Goal: Use online tool/utility: Use online tool/utility

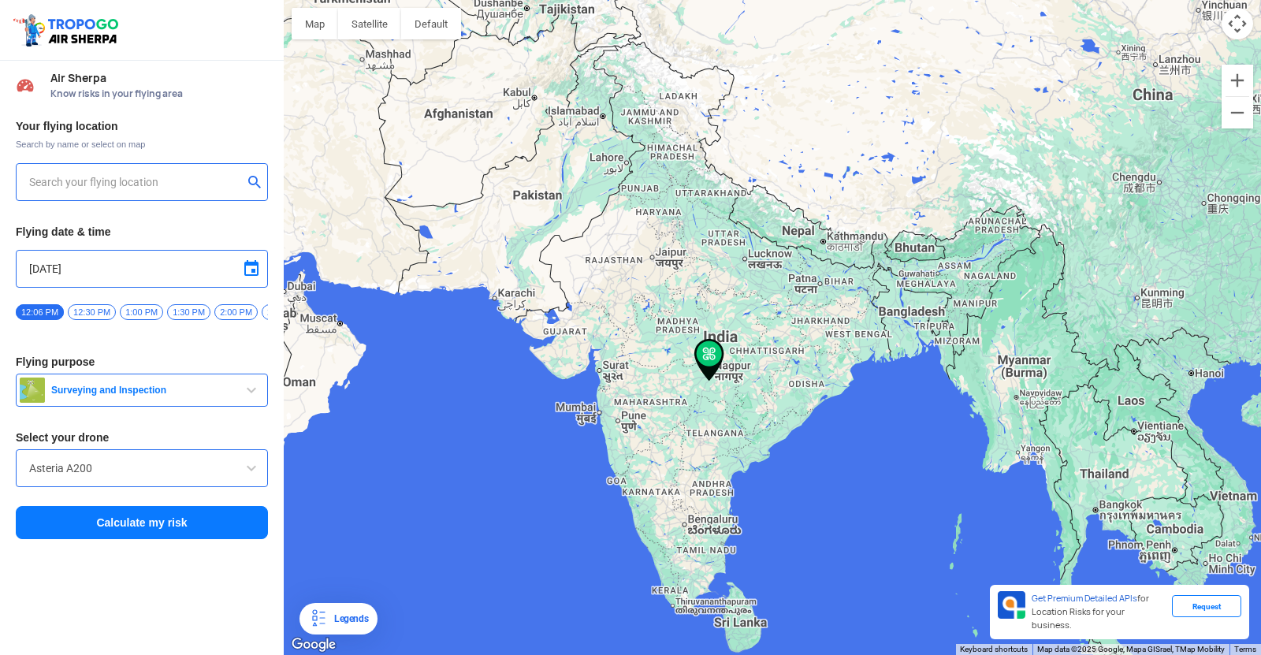
type input "[STREET_ADDRESS]"
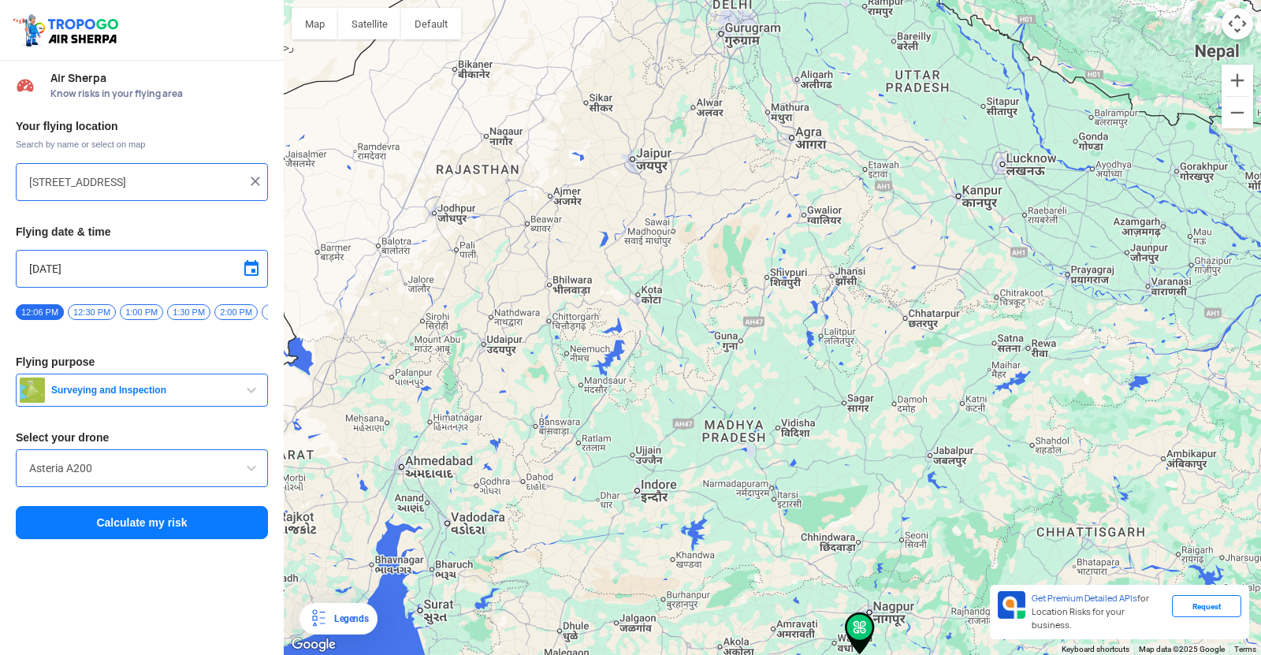
drag, startPoint x: 534, startPoint y: 330, endPoint x: 652, endPoint y: 343, distance: 119.0
click at [652, 343] on div at bounding box center [773, 327] width 978 height 655
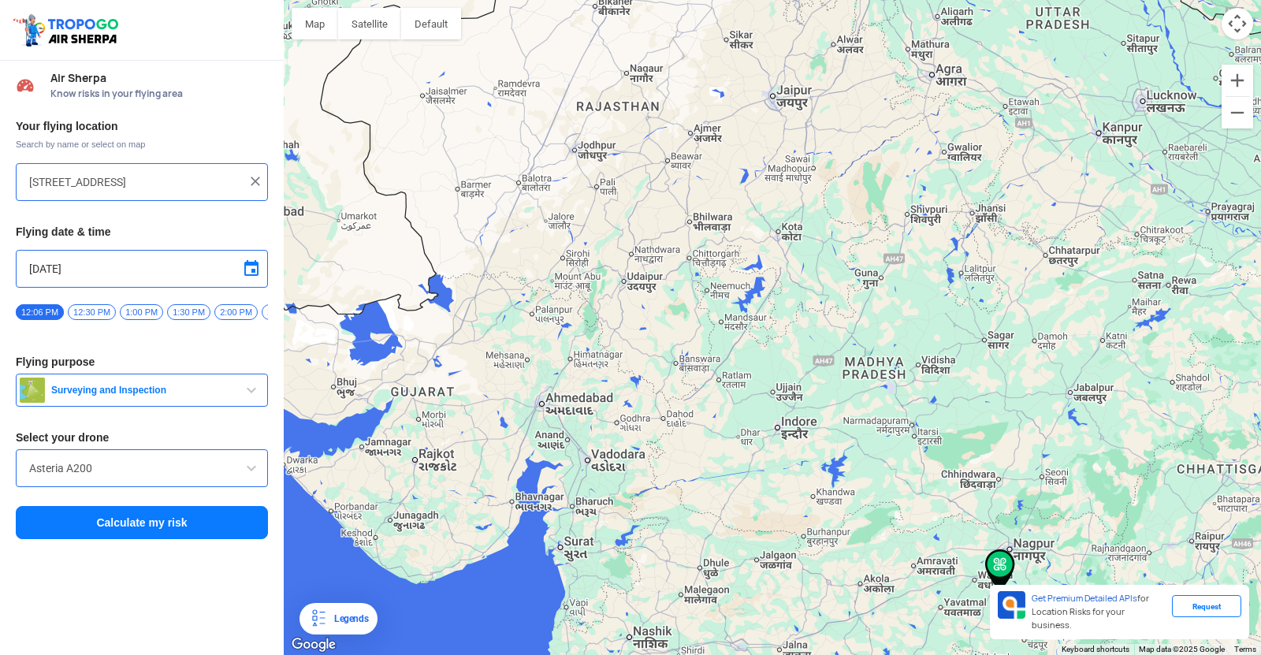
drag, startPoint x: 550, startPoint y: 445, endPoint x: 714, endPoint y: 315, distance: 210.4
click at [714, 315] on div at bounding box center [773, 327] width 978 height 655
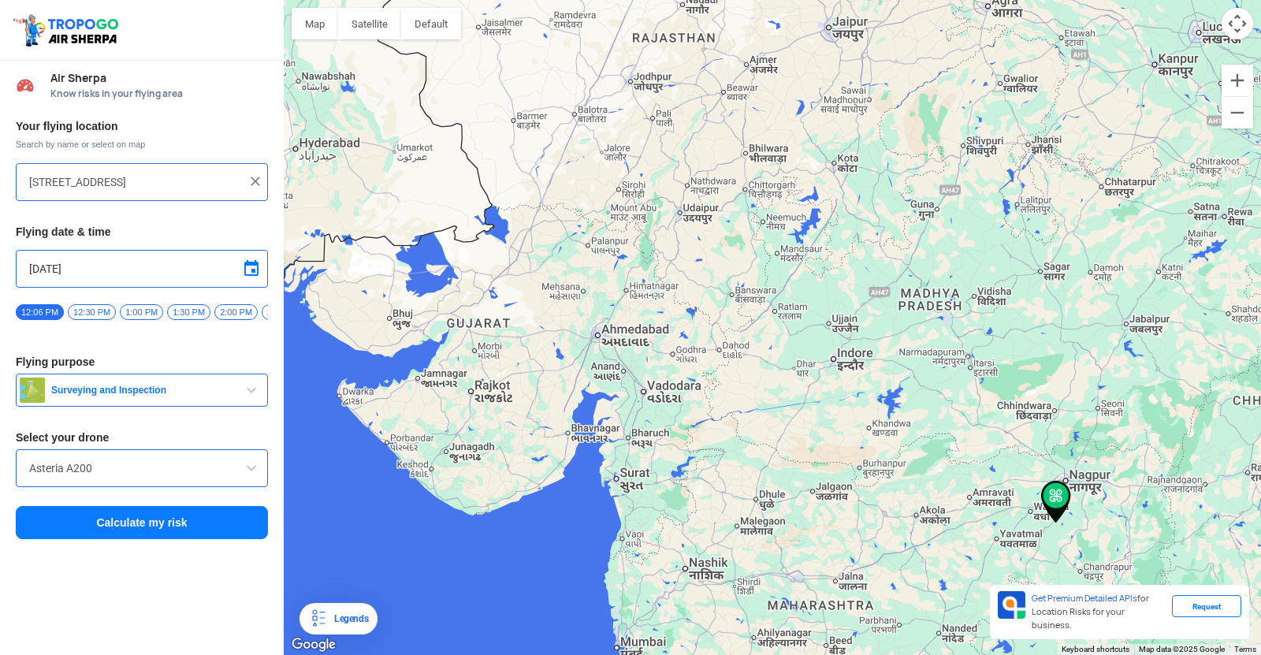
click at [209, 403] on button "Surveying and Inspection" at bounding box center [142, 390] width 252 height 33
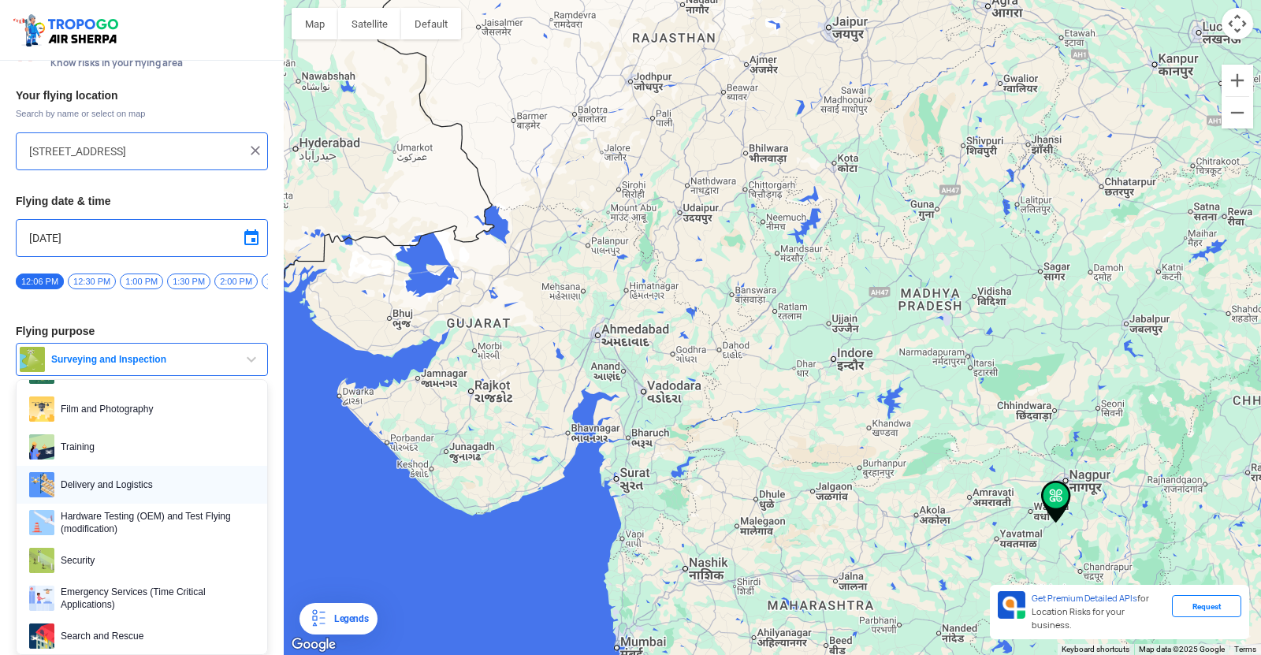
scroll to position [79, 0]
click at [170, 411] on span "Film and Photography" at bounding box center [154, 408] width 200 height 25
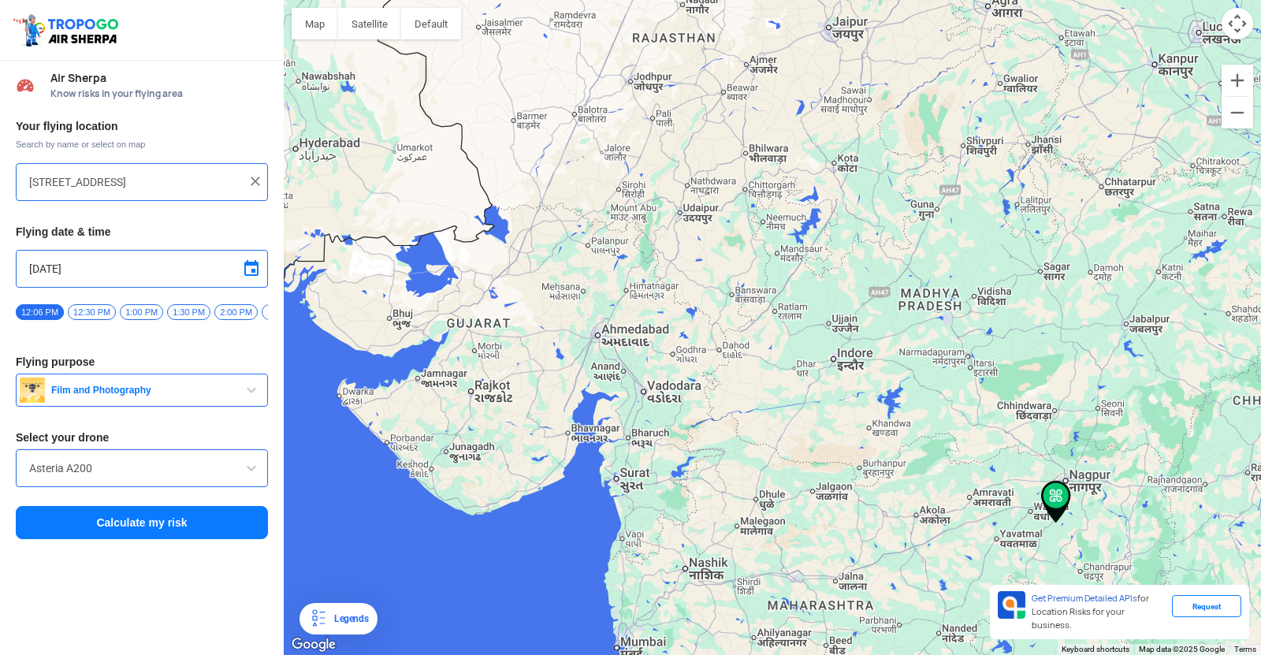
scroll to position [0, 0]
click at [136, 463] on div "Asteria A200" at bounding box center [142, 468] width 252 height 38
click at [185, 470] on input "Asteria A200" at bounding box center [141, 468] width 225 height 19
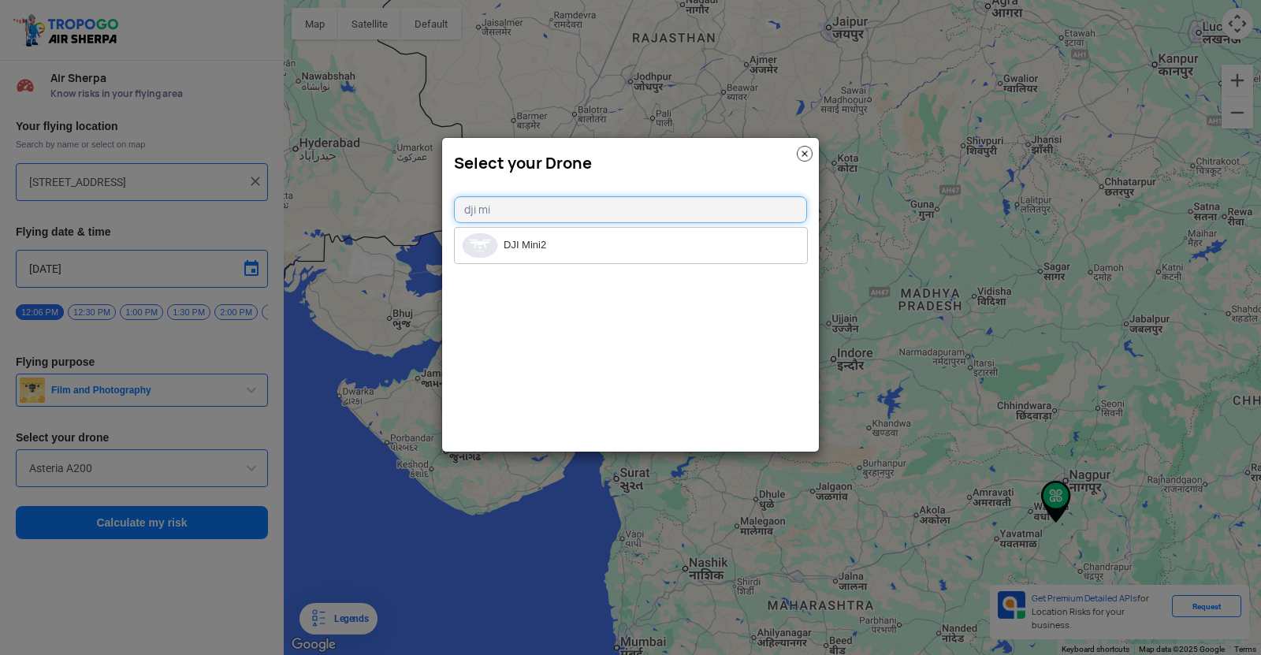
type input "dji mi"
click at [511, 244] on li "DJI Mini2" at bounding box center [631, 245] width 352 height 35
type input "DJI Mini2"
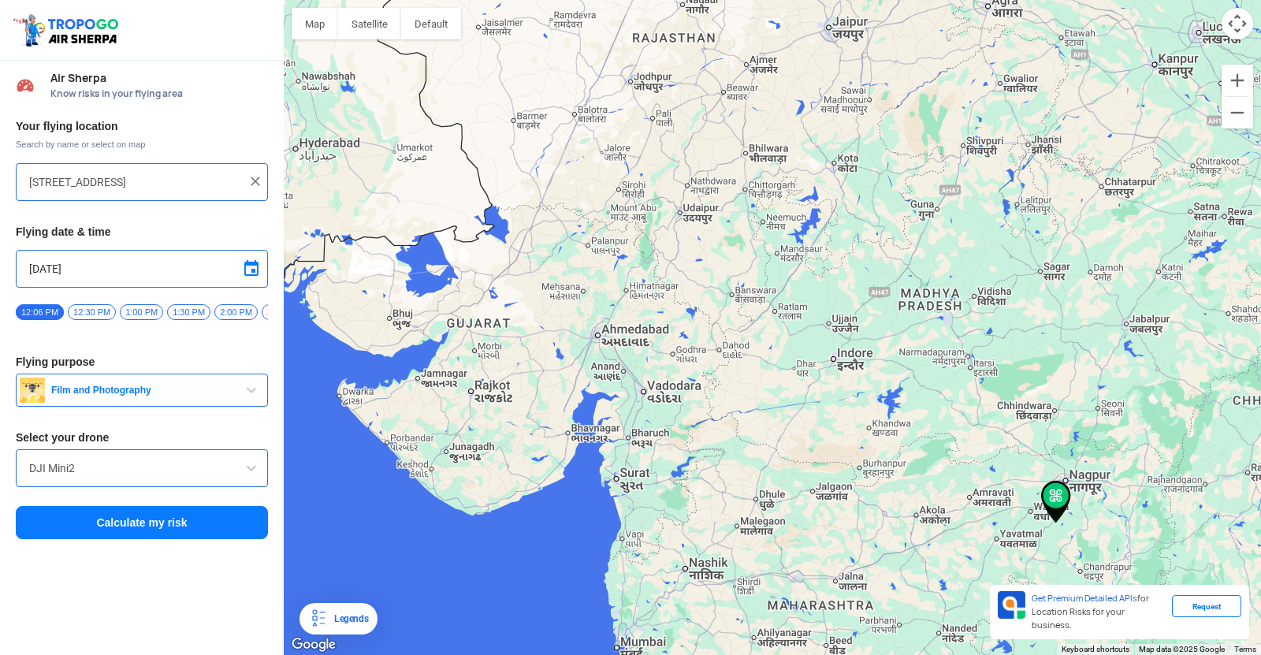
click at [203, 528] on button "Calculate my risk" at bounding box center [142, 522] width 252 height 33
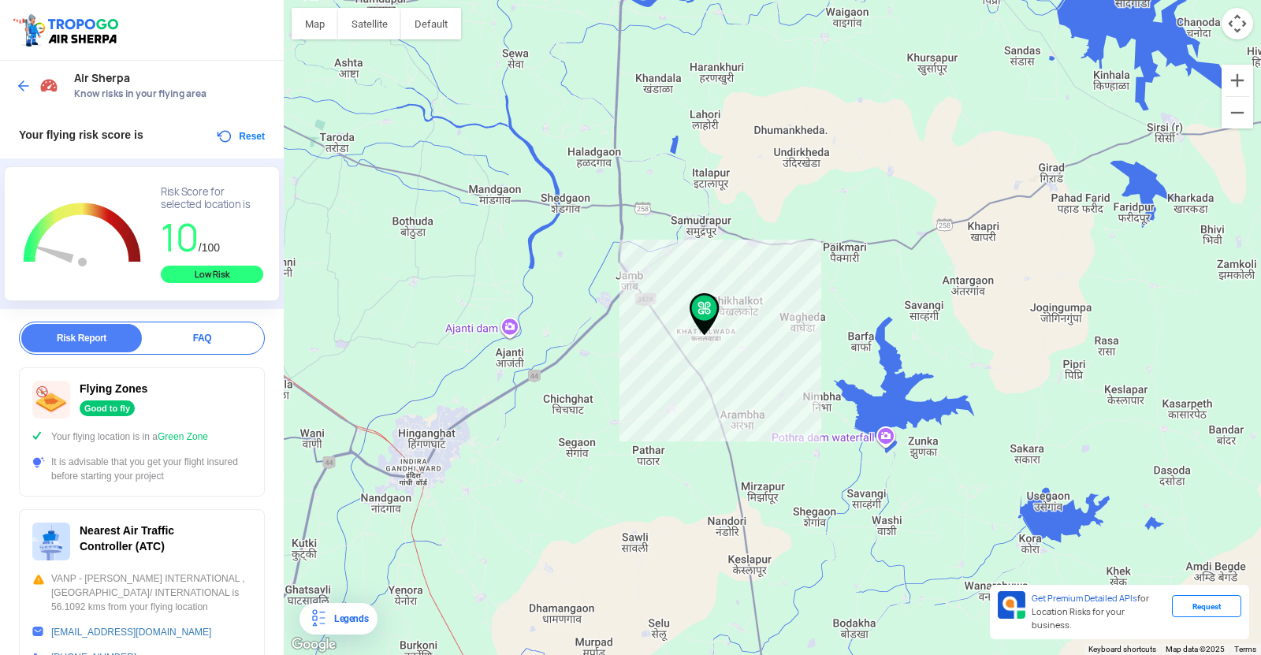
drag, startPoint x: 803, startPoint y: 328, endPoint x: 748, endPoint y: 361, distance: 63.7
click at [720, 336] on img at bounding box center [705, 314] width 30 height 43
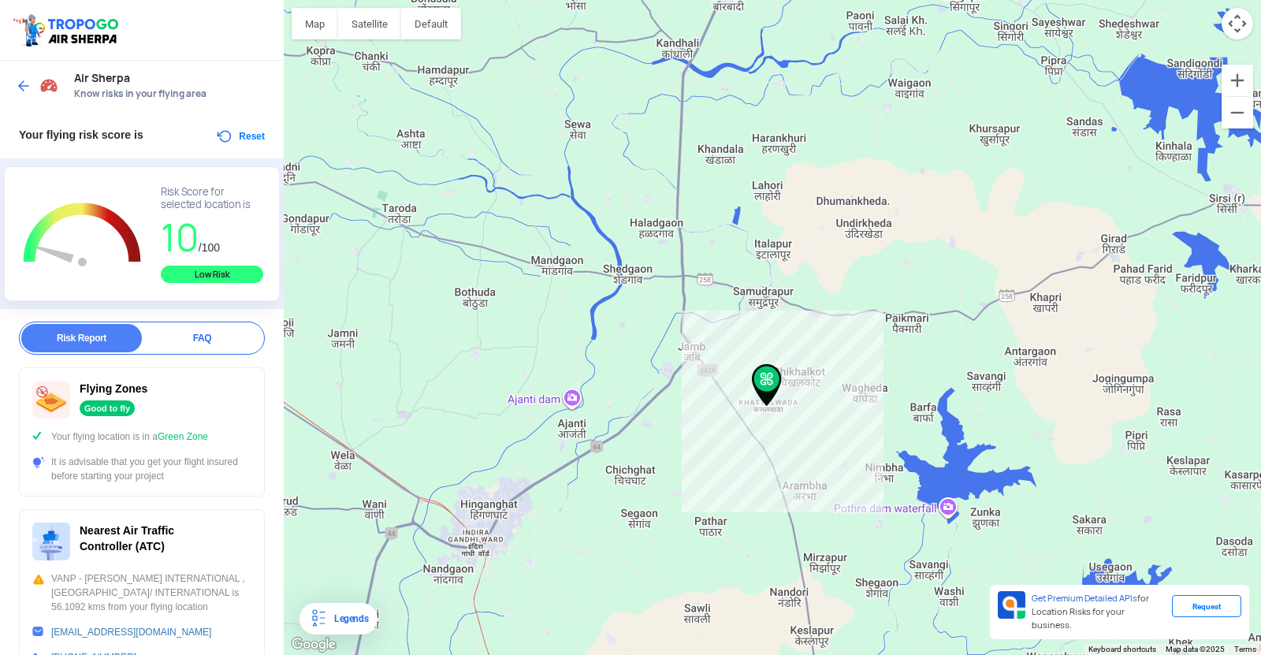
click at [13, 94] on div "Air Sherpa Know risks in your flying area" at bounding box center [142, 86] width 284 height 50
click at [19, 88] on img at bounding box center [24, 86] width 16 height 16
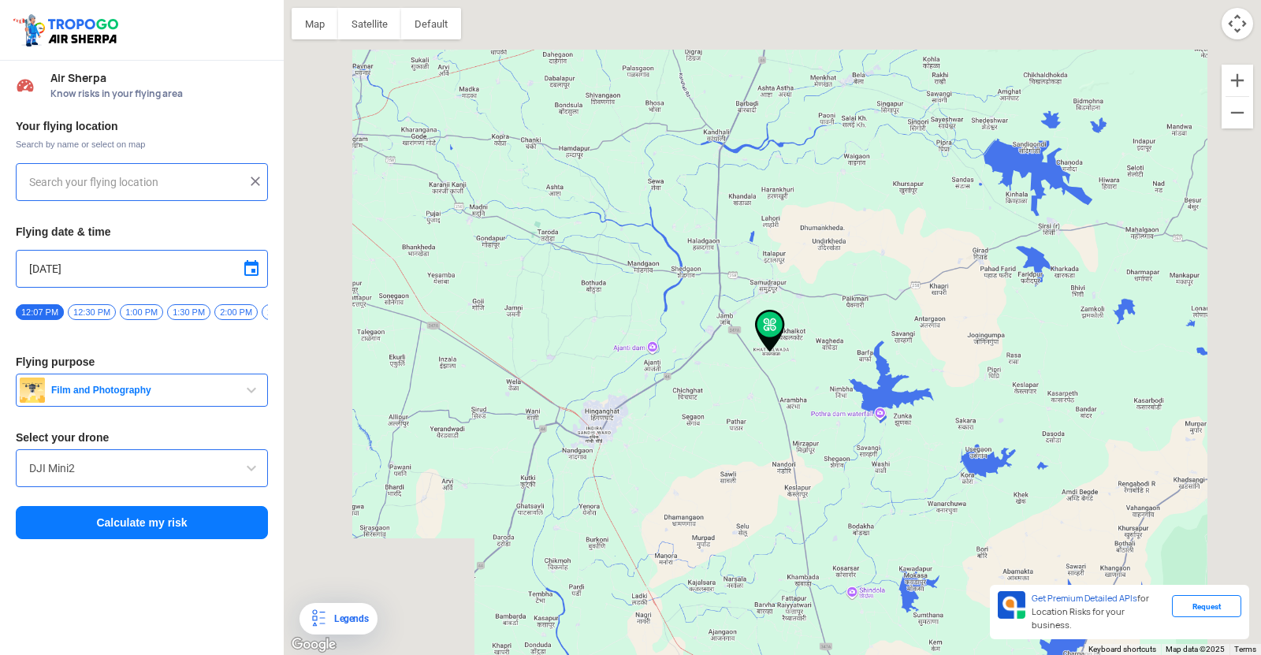
type input "[STREET_ADDRESS]"
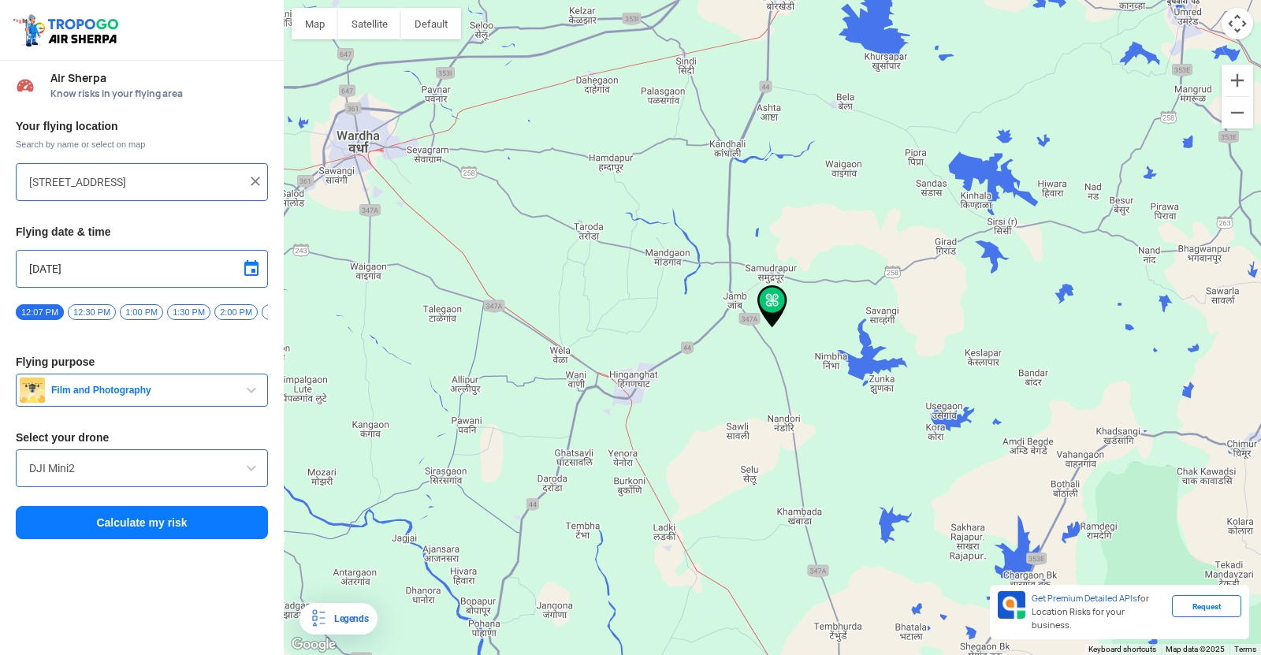
click at [114, 182] on input "[STREET_ADDRESS]" at bounding box center [136, 182] width 214 height 19
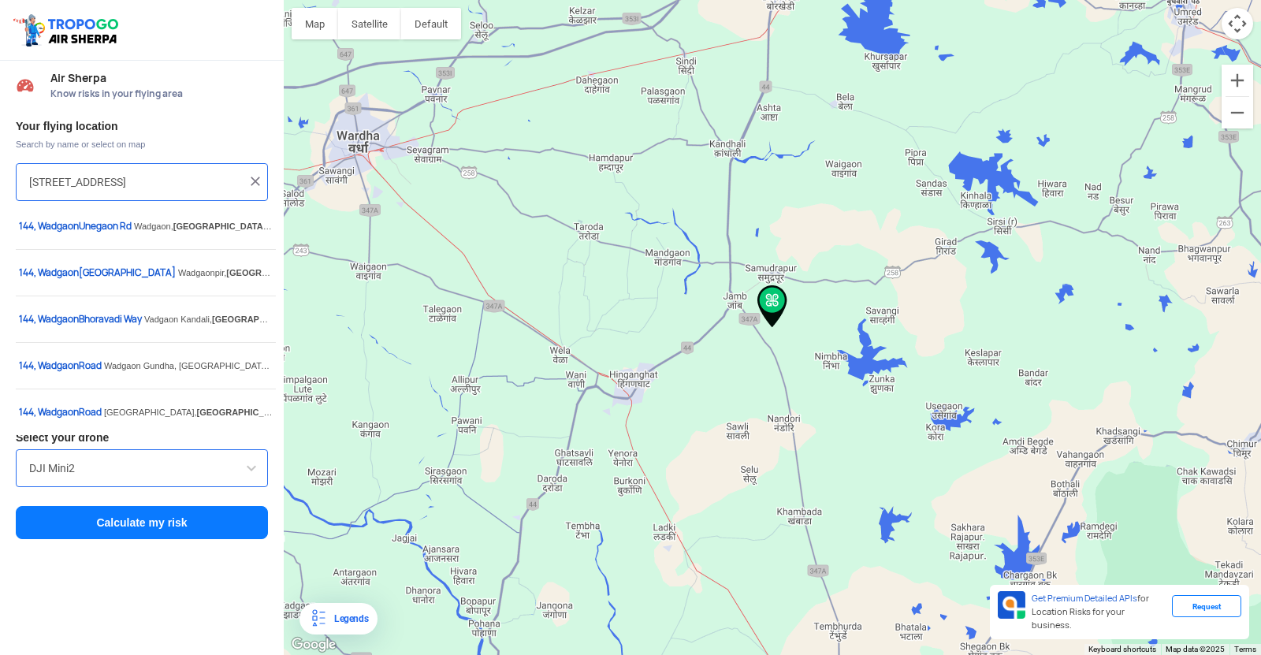
click at [258, 182] on img at bounding box center [256, 181] width 16 height 16
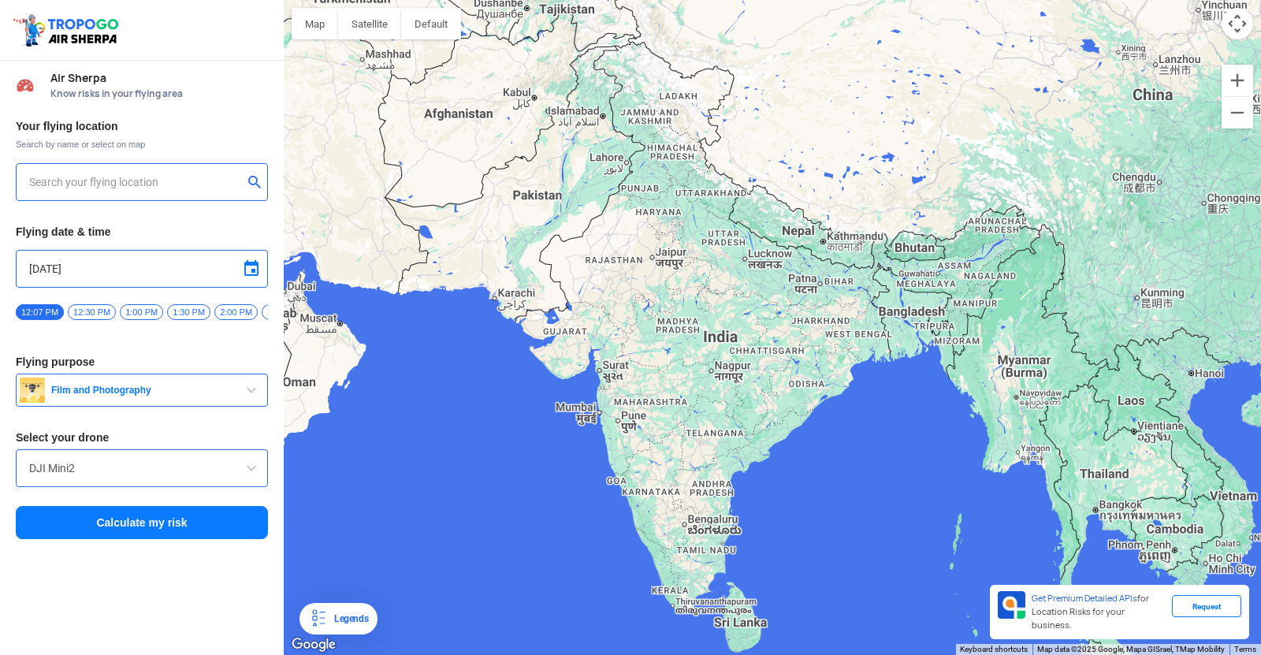
click at [163, 179] on input "text" at bounding box center [136, 182] width 214 height 19
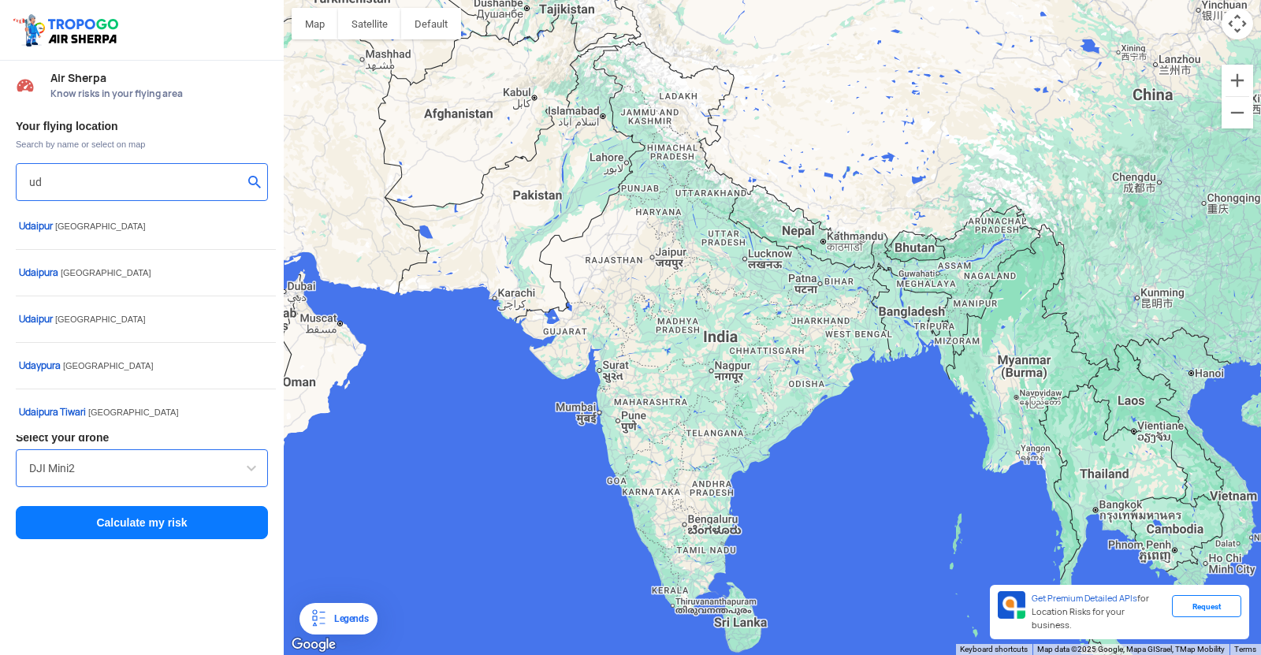
type input "u"
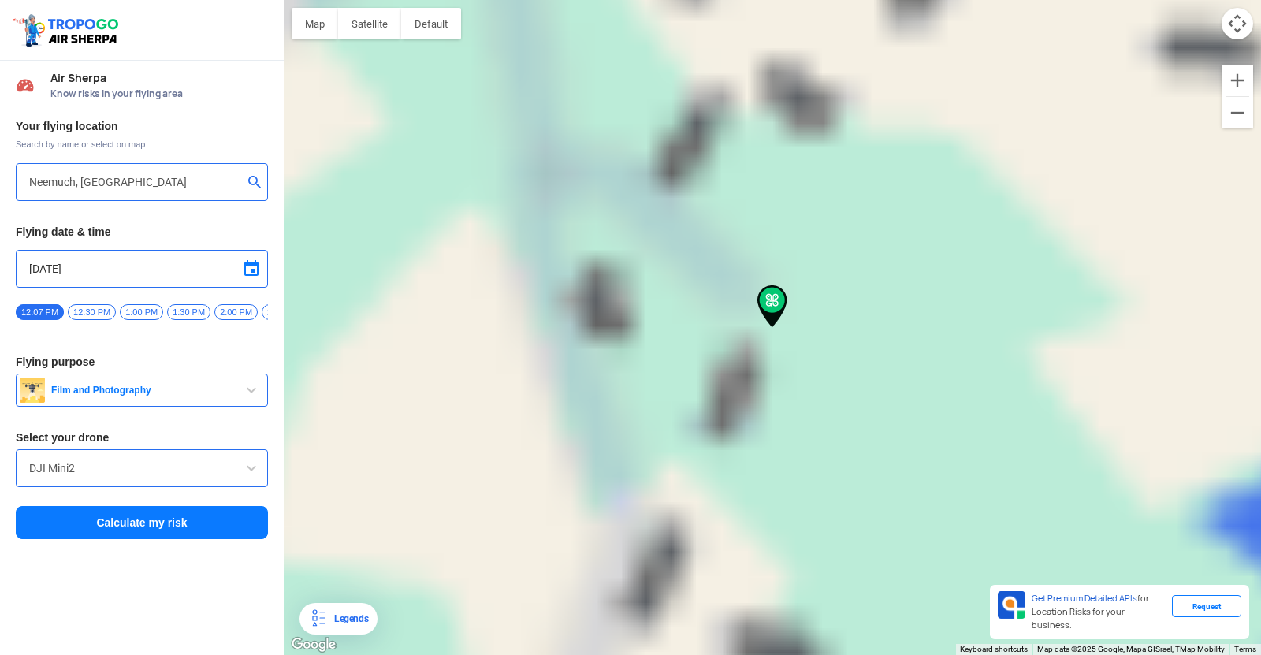
type input "[STREET_ADDRESS][PERSON_NAME]"
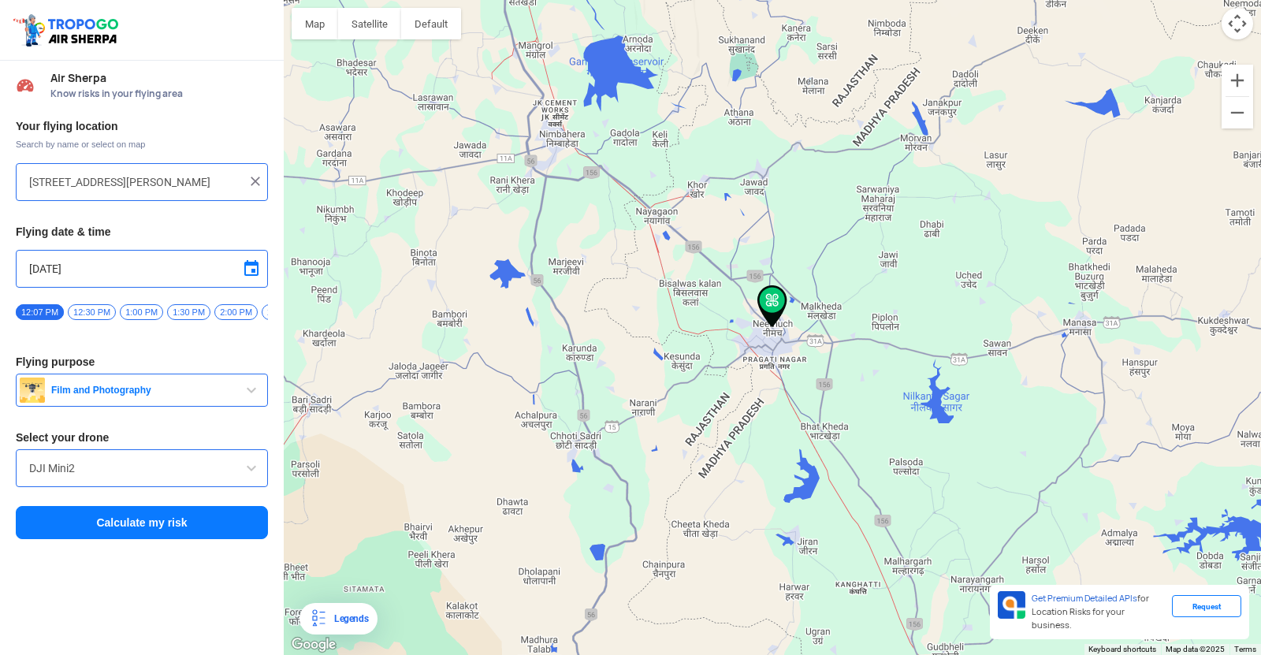
click at [174, 535] on button "Calculate my risk" at bounding box center [142, 522] width 252 height 33
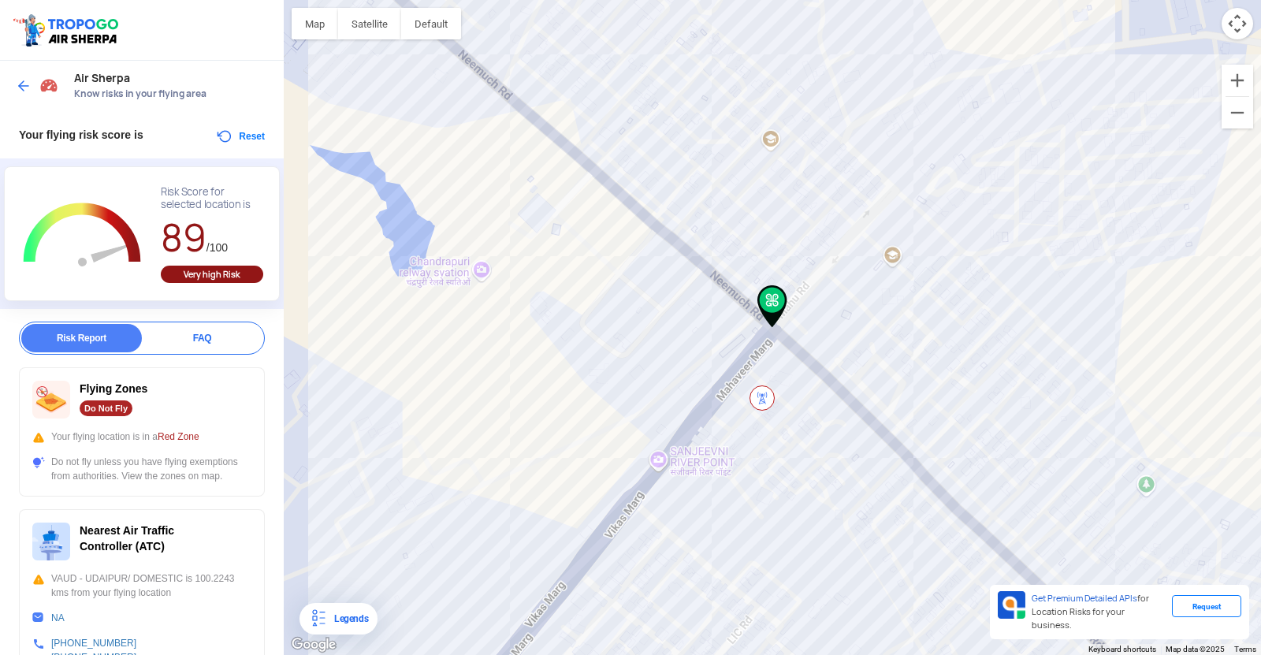
scroll to position [79, 0]
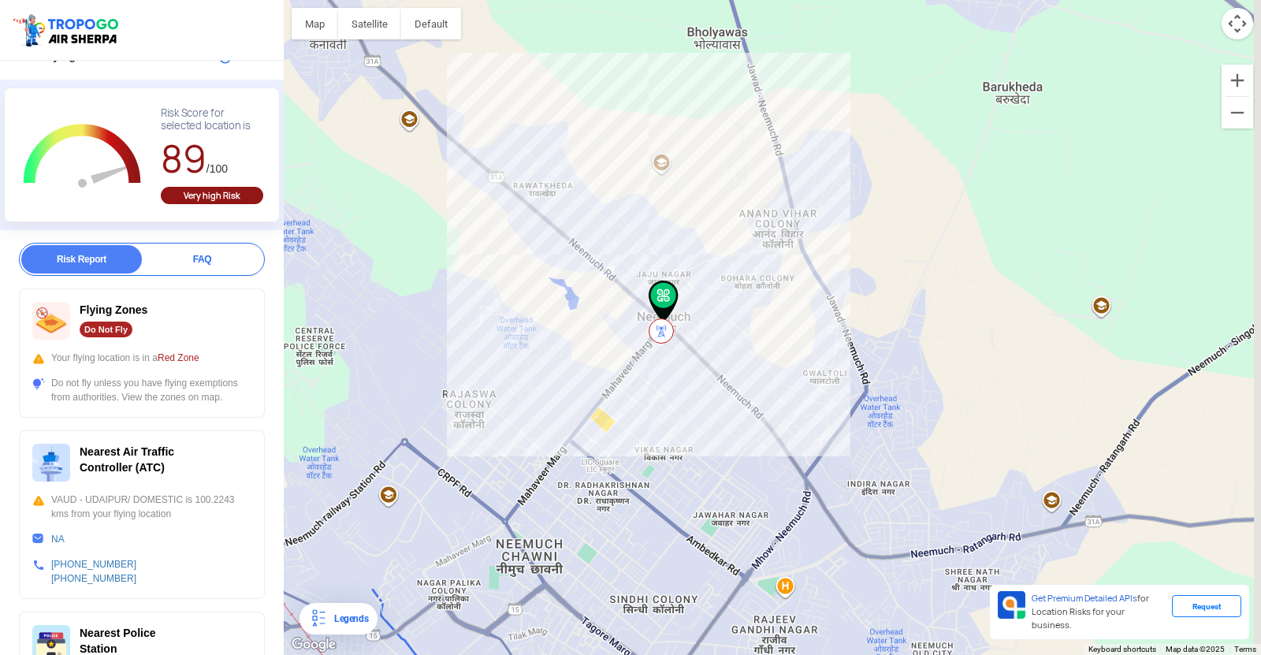
drag, startPoint x: 863, startPoint y: 563, endPoint x: 751, endPoint y: 474, distance: 143.7
click at [751, 474] on div at bounding box center [773, 327] width 978 height 655
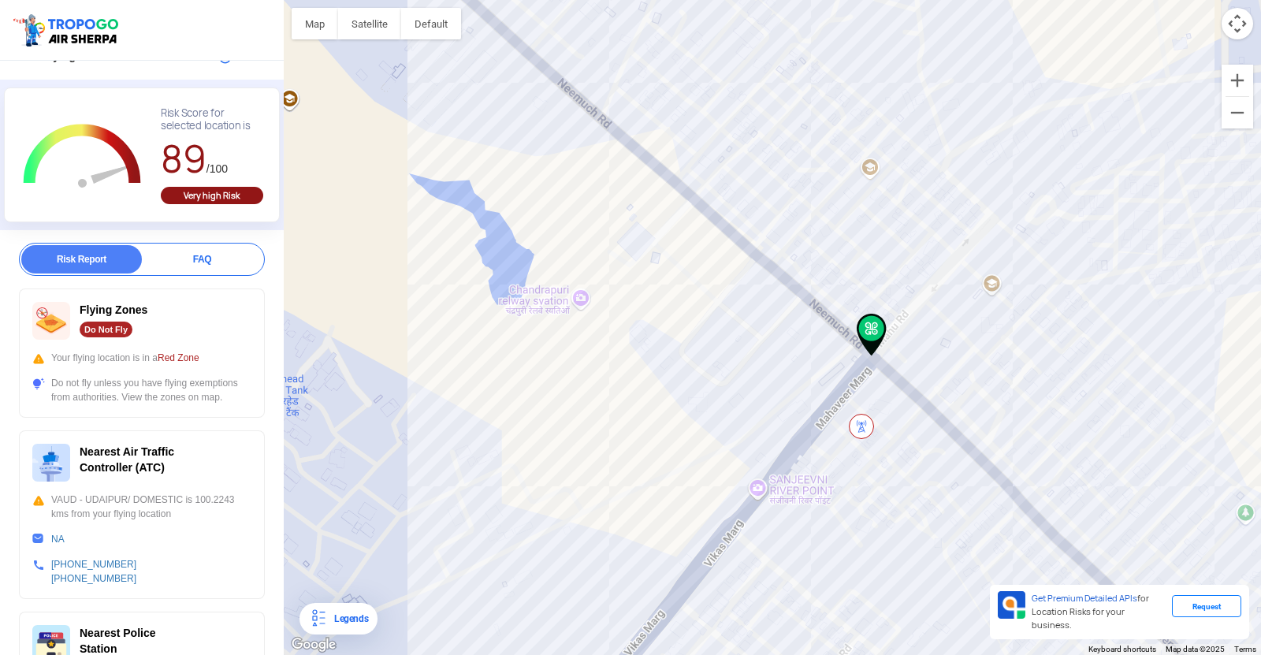
drag, startPoint x: 750, startPoint y: 382, endPoint x: 650, endPoint y: 412, distance: 104.0
click at [650, 412] on div at bounding box center [773, 327] width 978 height 655
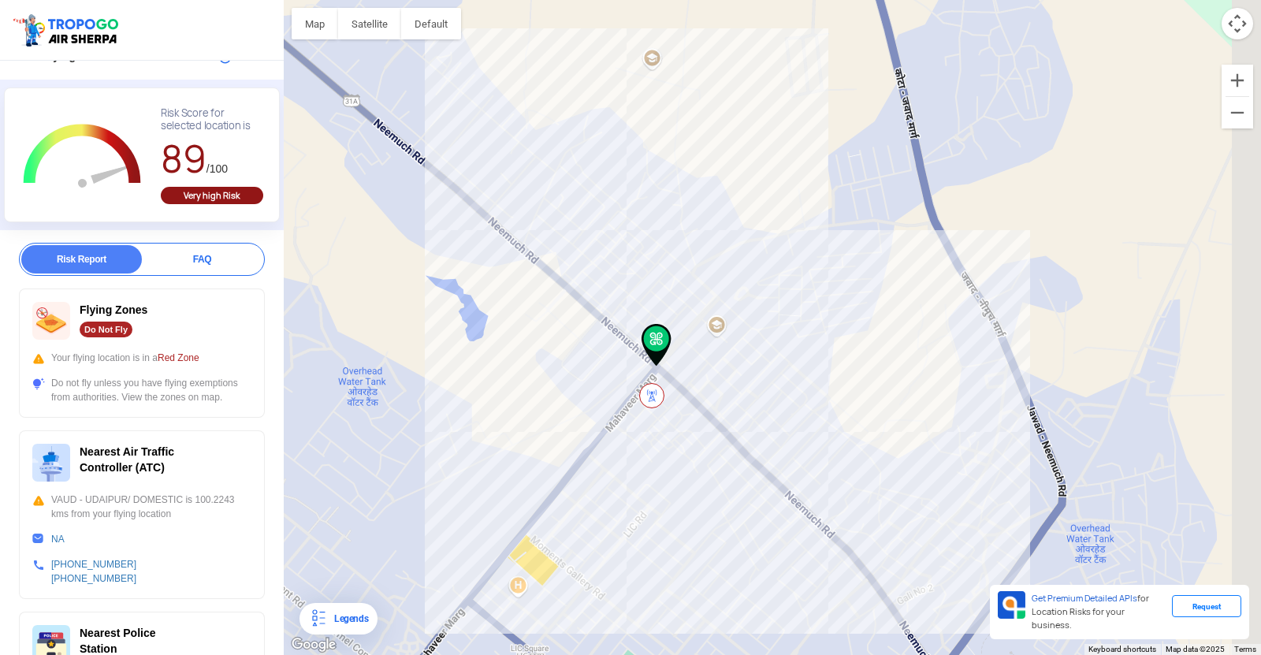
drag, startPoint x: 825, startPoint y: 393, endPoint x: 637, endPoint y: 376, distance: 188.4
click at [637, 376] on div at bounding box center [773, 327] width 978 height 655
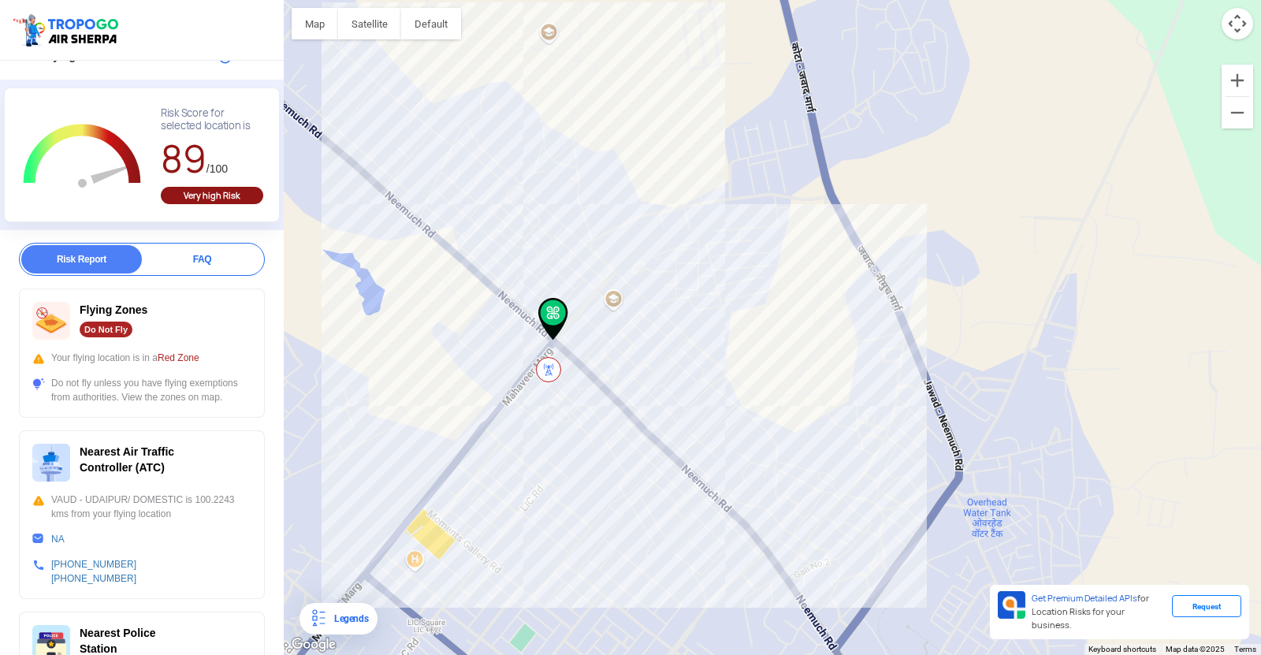
click at [953, 439] on div at bounding box center [773, 327] width 978 height 655
click at [834, 486] on div at bounding box center [773, 327] width 978 height 655
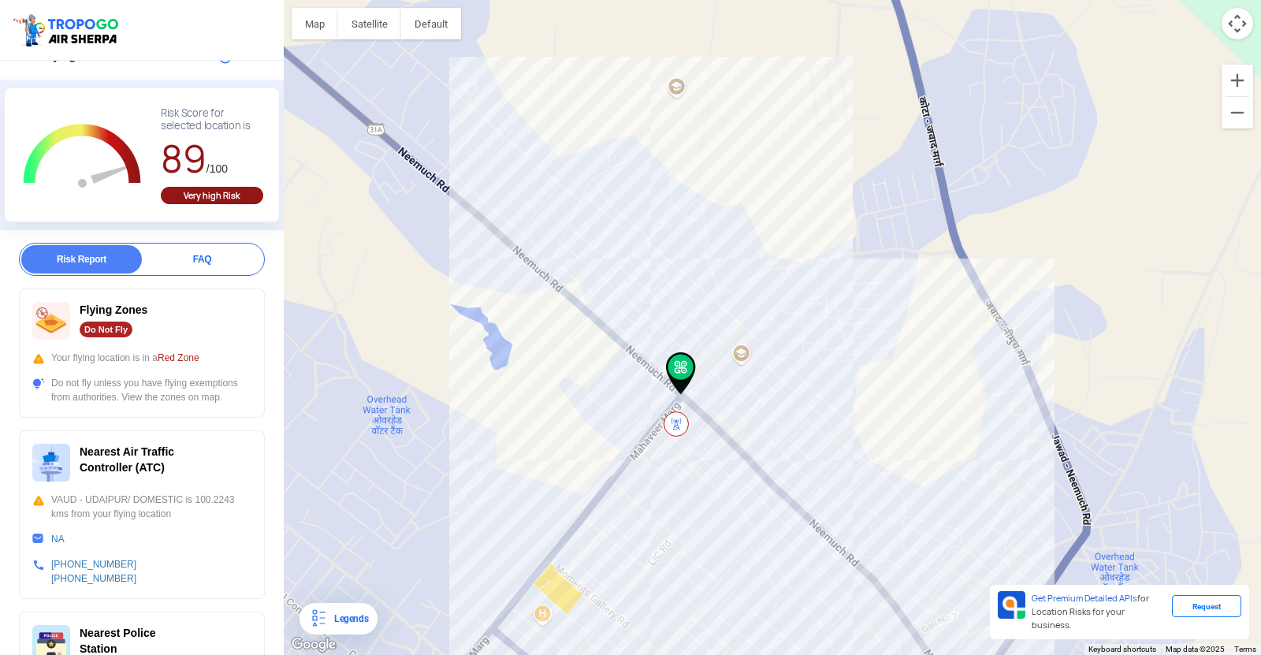
drag, startPoint x: 553, startPoint y: 311, endPoint x: 631, endPoint y: 357, distance: 91.5
click at [666, 357] on img at bounding box center [681, 373] width 30 height 43
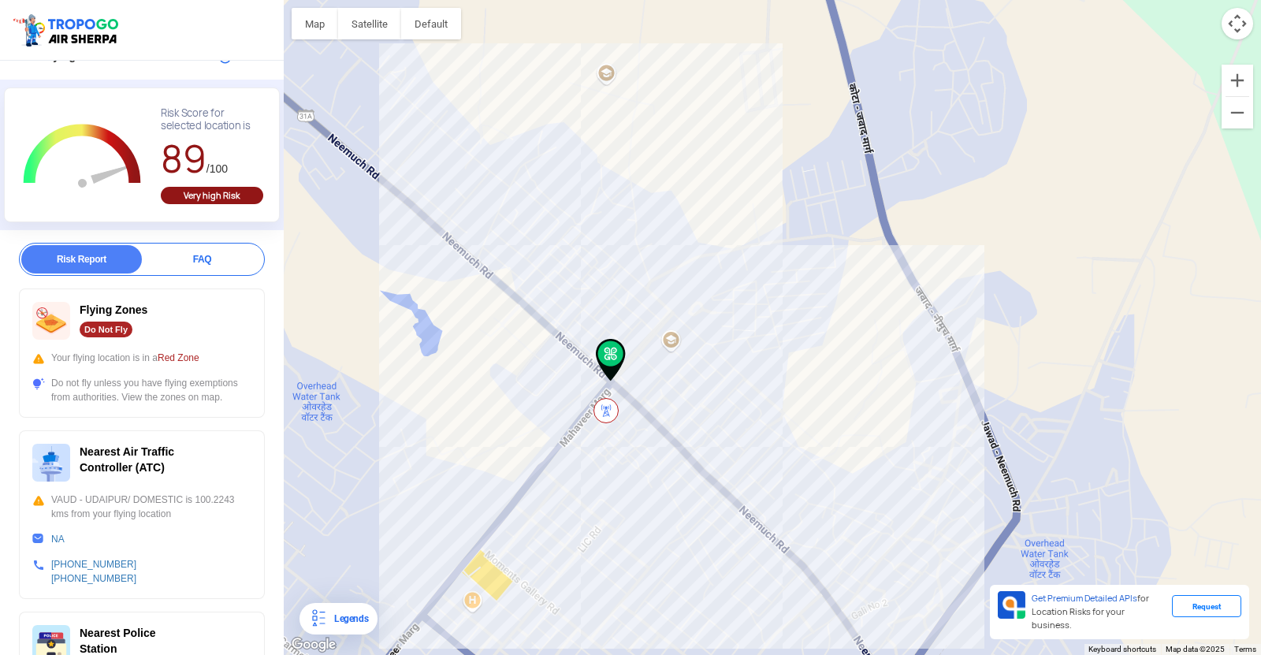
click at [607, 408] on img at bounding box center [606, 410] width 25 height 25
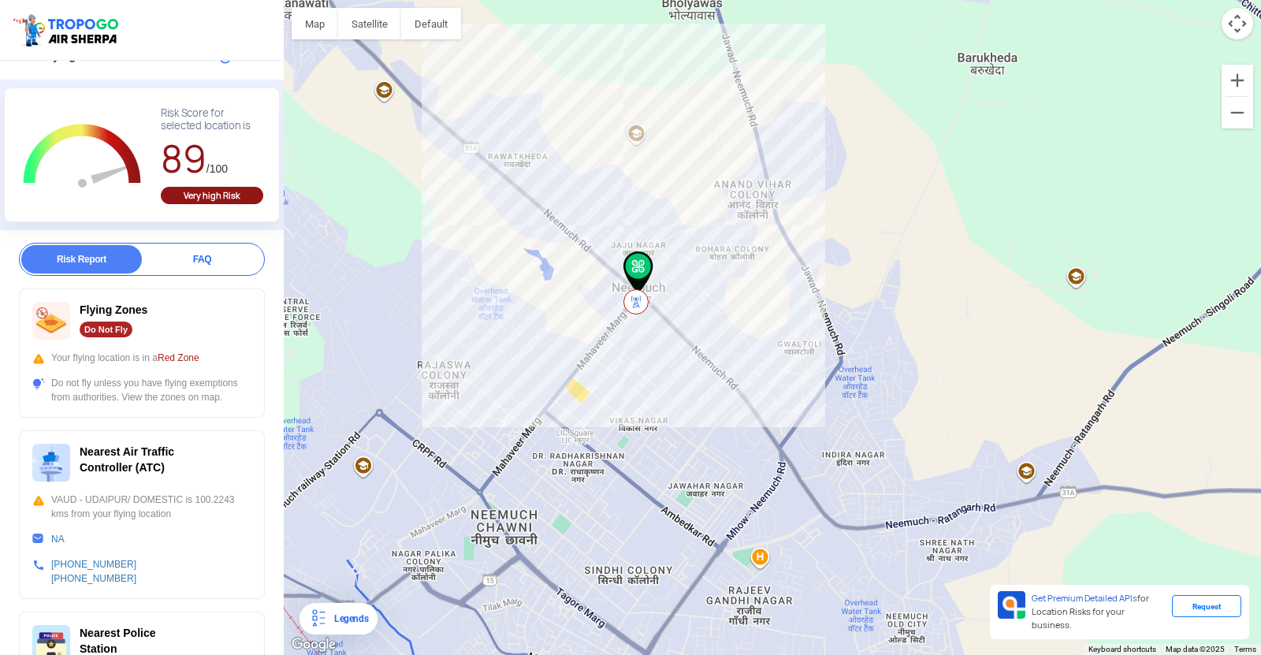
drag, startPoint x: 691, startPoint y: 495, endPoint x: 737, endPoint y: 361, distance: 141.9
click at [737, 361] on div at bounding box center [773, 327] width 978 height 655
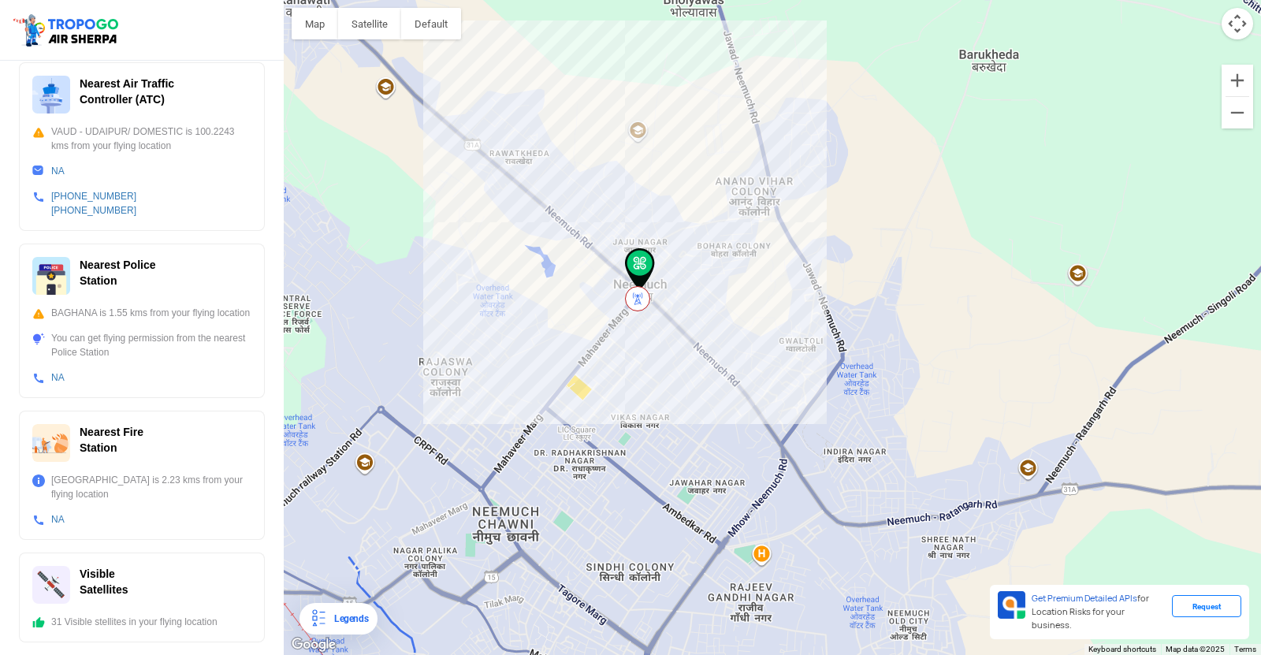
scroll to position [461, 0]
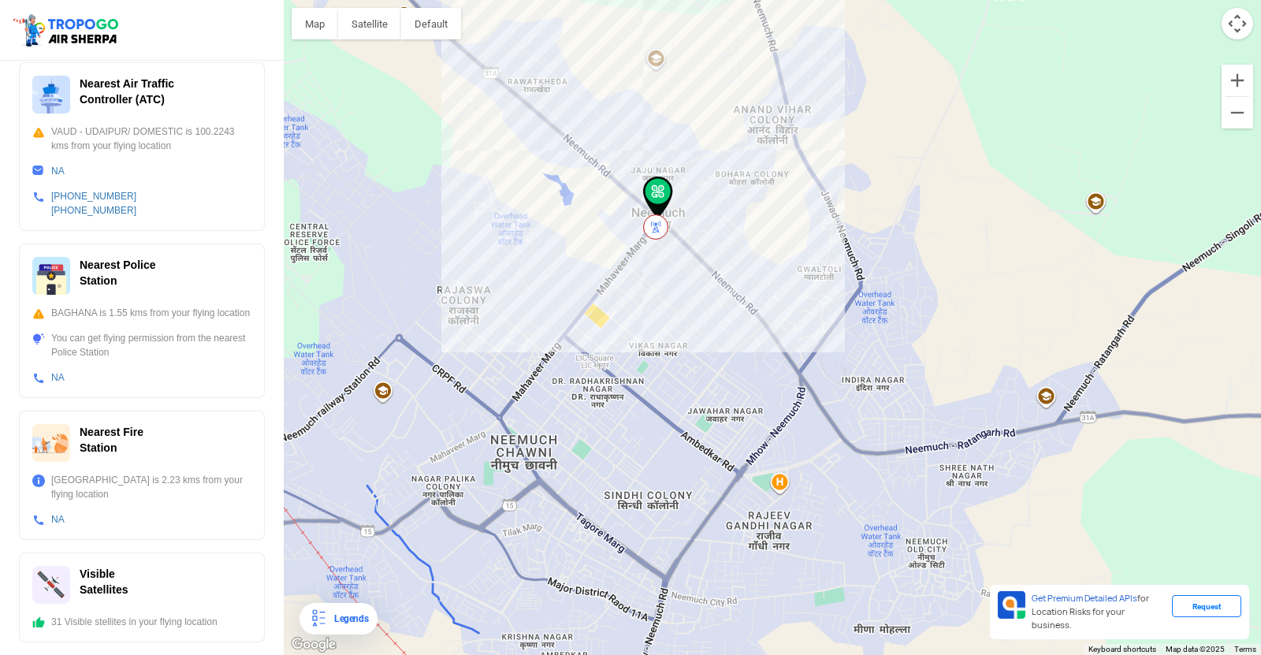
drag, startPoint x: 408, startPoint y: 437, endPoint x: 429, endPoint y: 363, distance: 76.9
click at [429, 363] on div at bounding box center [773, 327] width 978 height 655
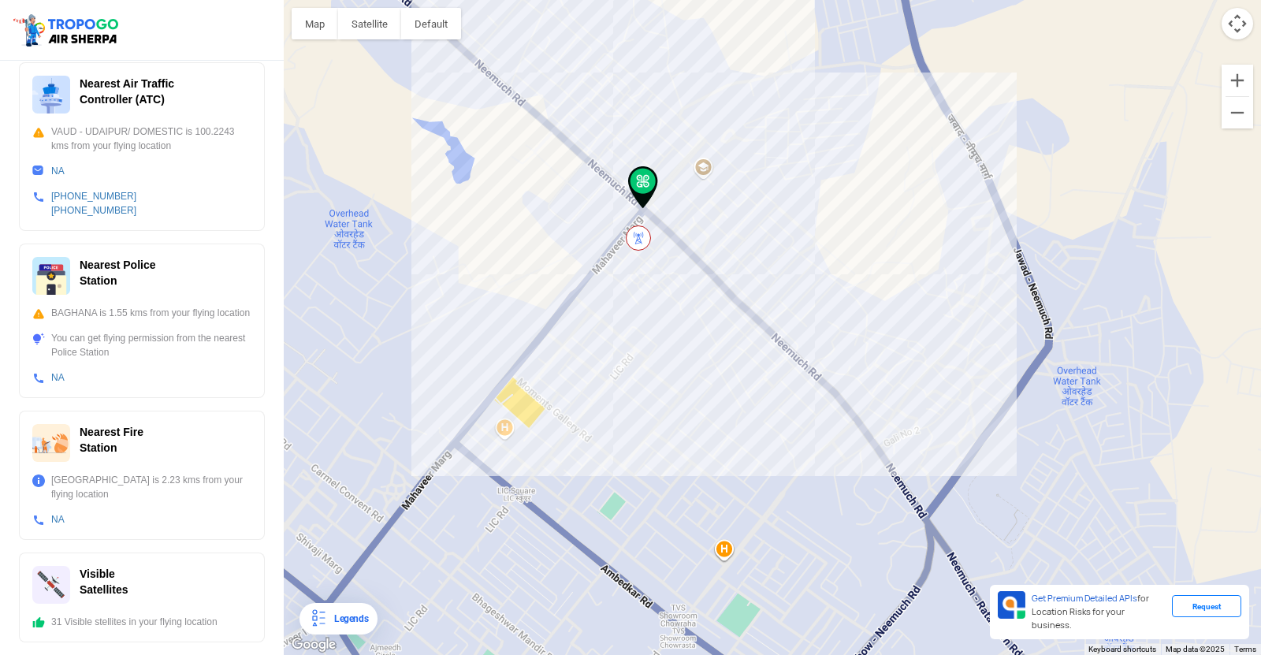
drag, startPoint x: 577, startPoint y: 333, endPoint x: 593, endPoint y: 450, distance: 117.7
click at [593, 450] on div at bounding box center [773, 327] width 978 height 655
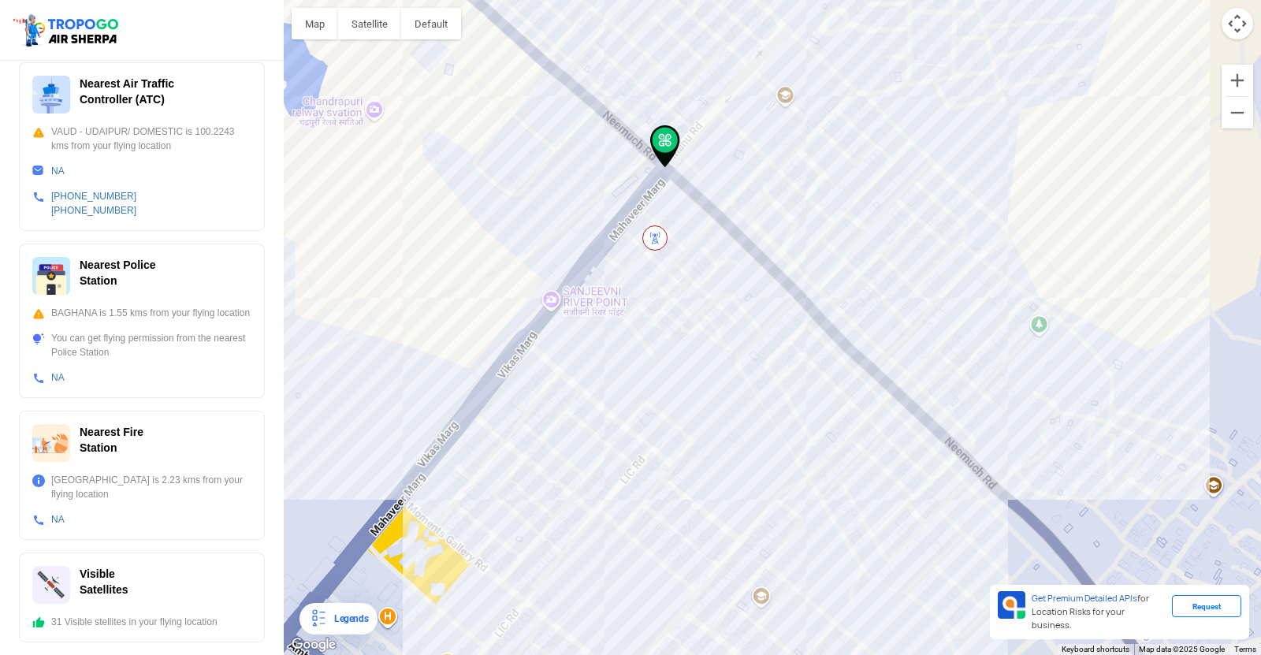
drag, startPoint x: 586, startPoint y: 271, endPoint x: 624, endPoint y: 554, distance: 285.5
click at [626, 577] on div at bounding box center [773, 327] width 978 height 655
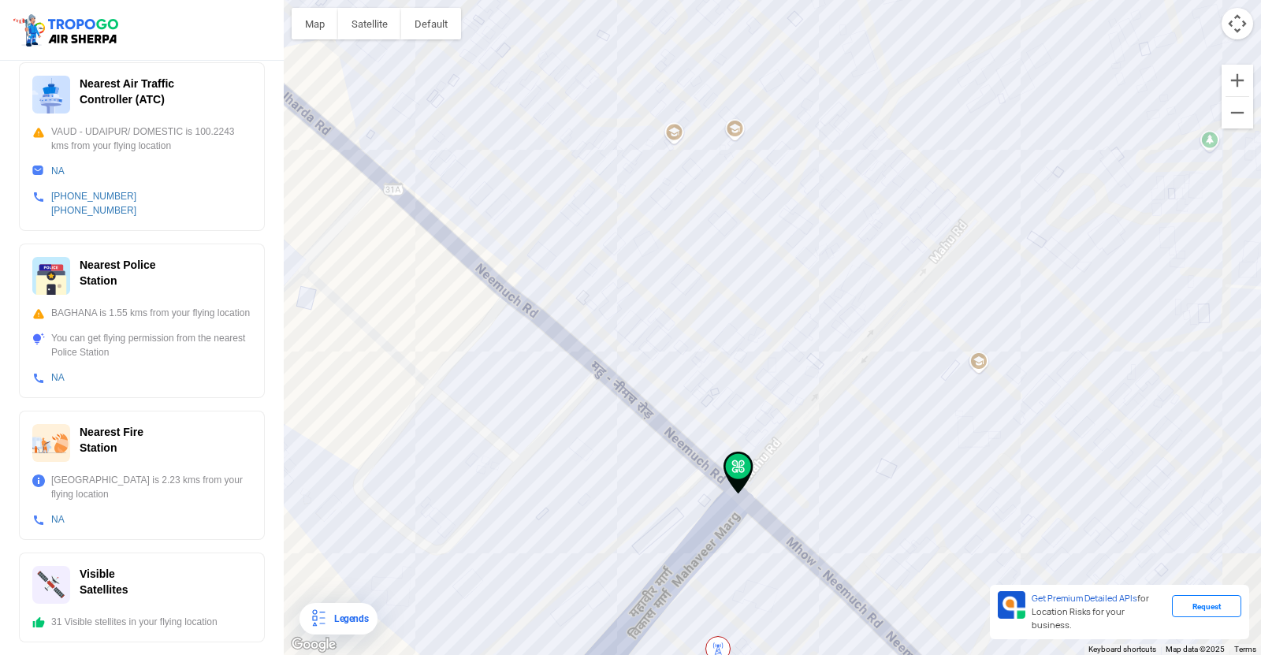
drag, startPoint x: 728, startPoint y: 586, endPoint x: 696, endPoint y: 423, distance: 165.6
click at [696, 423] on div at bounding box center [773, 327] width 978 height 655
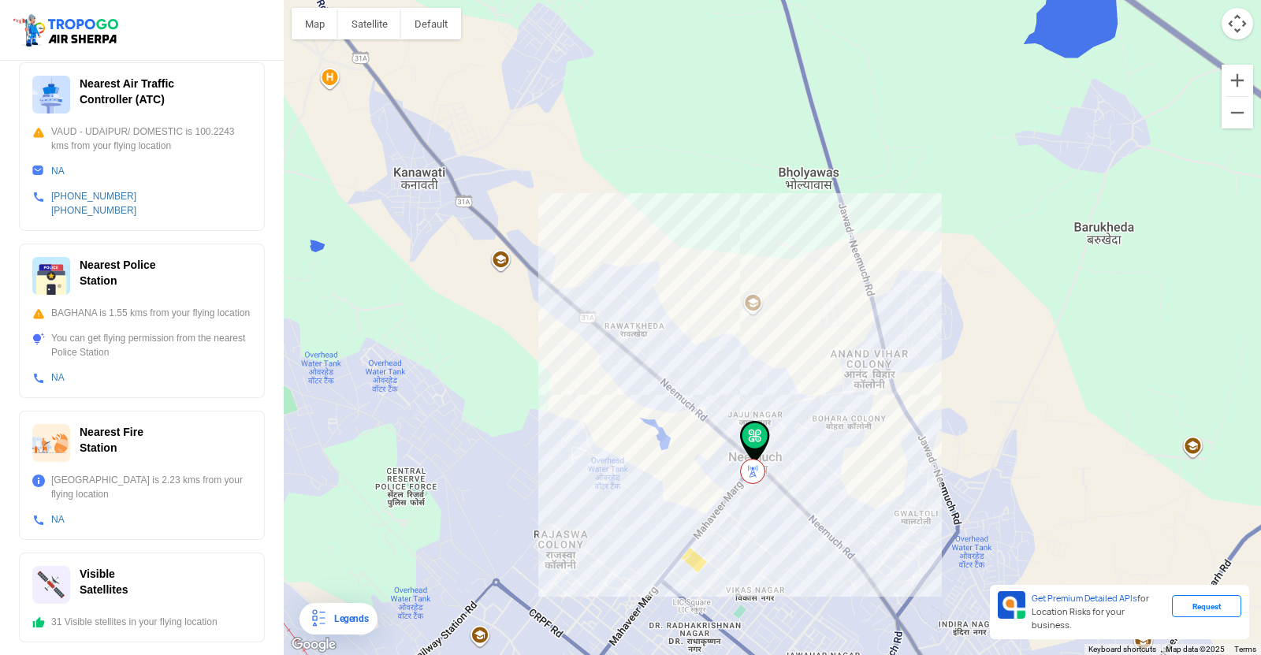
drag, startPoint x: 789, startPoint y: 537, endPoint x: 746, endPoint y: 441, distance: 104.8
click at [746, 459] on img at bounding box center [752, 471] width 25 height 25
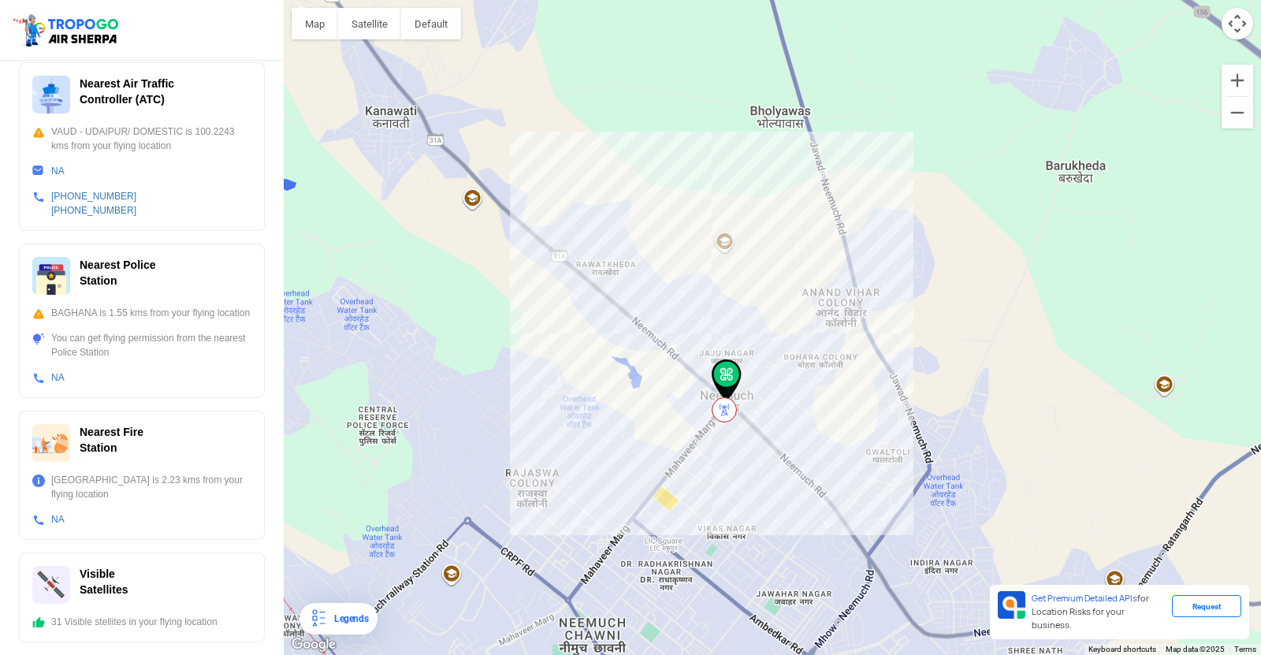
drag, startPoint x: 734, startPoint y: 565, endPoint x: 699, endPoint y: 480, distance: 91.9
click at [699, 482] on div at bounding box center [773, 327] width 978 height 655
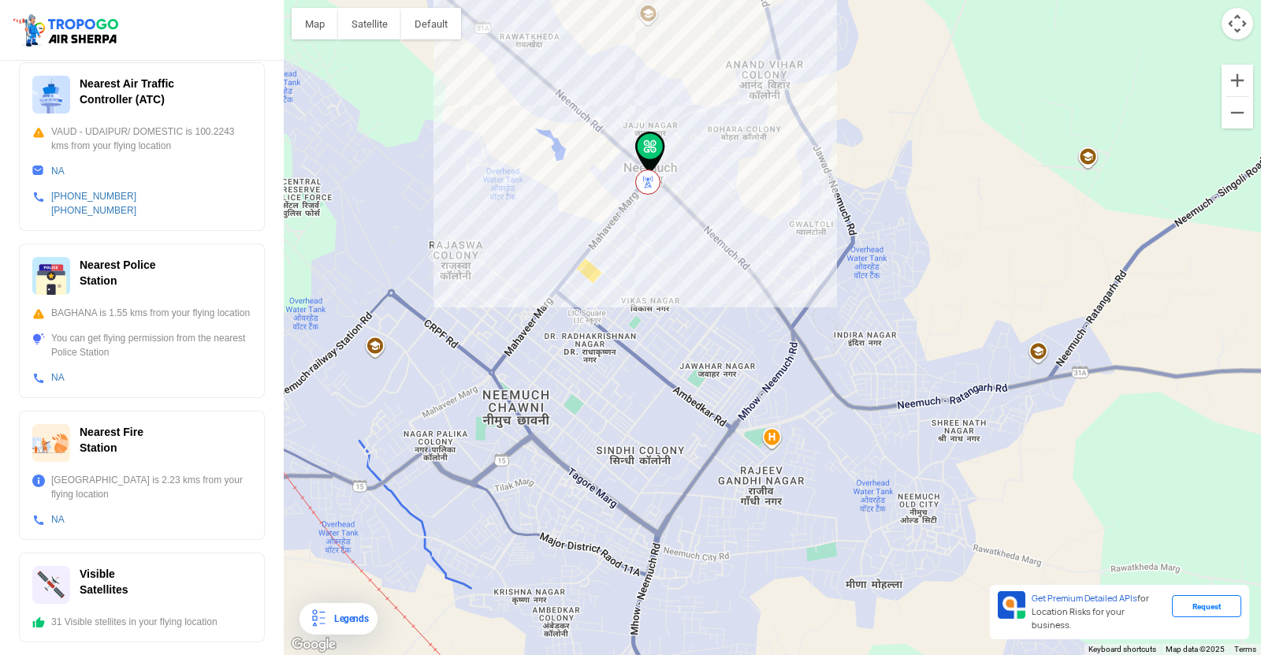
drag, startPoint x: 699, startPoint y: 509, endPoint x: 644, endPoint y: 324, distance: 193.3
click at [644, 324] on div at bounding box center [773, 327] width 978 height 655
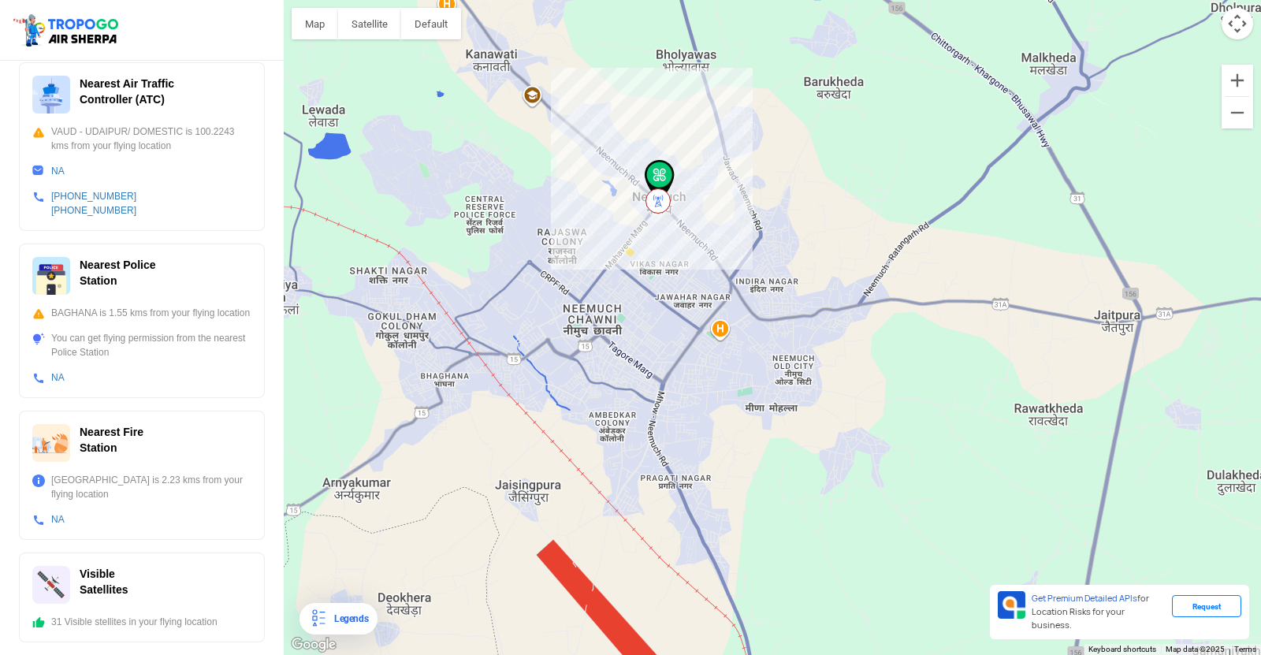
drag, startPoint x: 744, startPoint y: 518, endPoint x: 728, endPoint y: 435, distance: 84.4
click at [728, 435] on div at bounding box center [773, 327] width 978 height 655
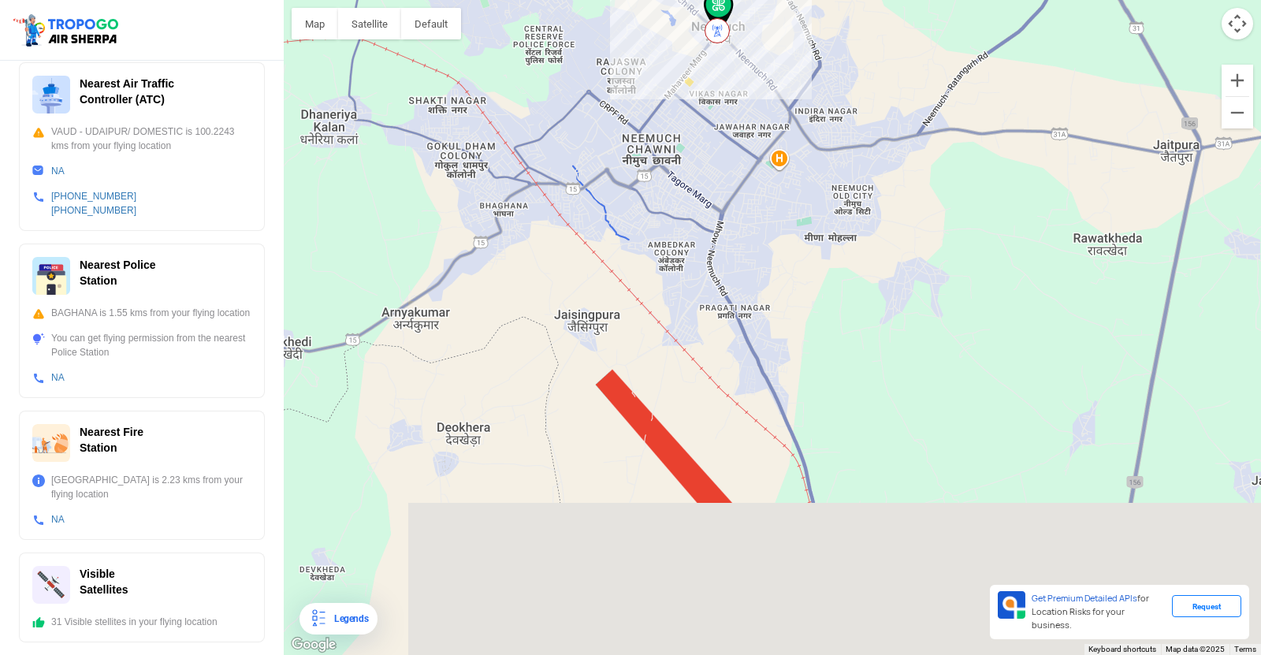
drag, startPoint x: 681, startPoint y: 484, endPoint x: 742, endPoint y: 307, distance: 187.5
click at [742, 307] on div at bounding box center [773, 327] width 978 height 655
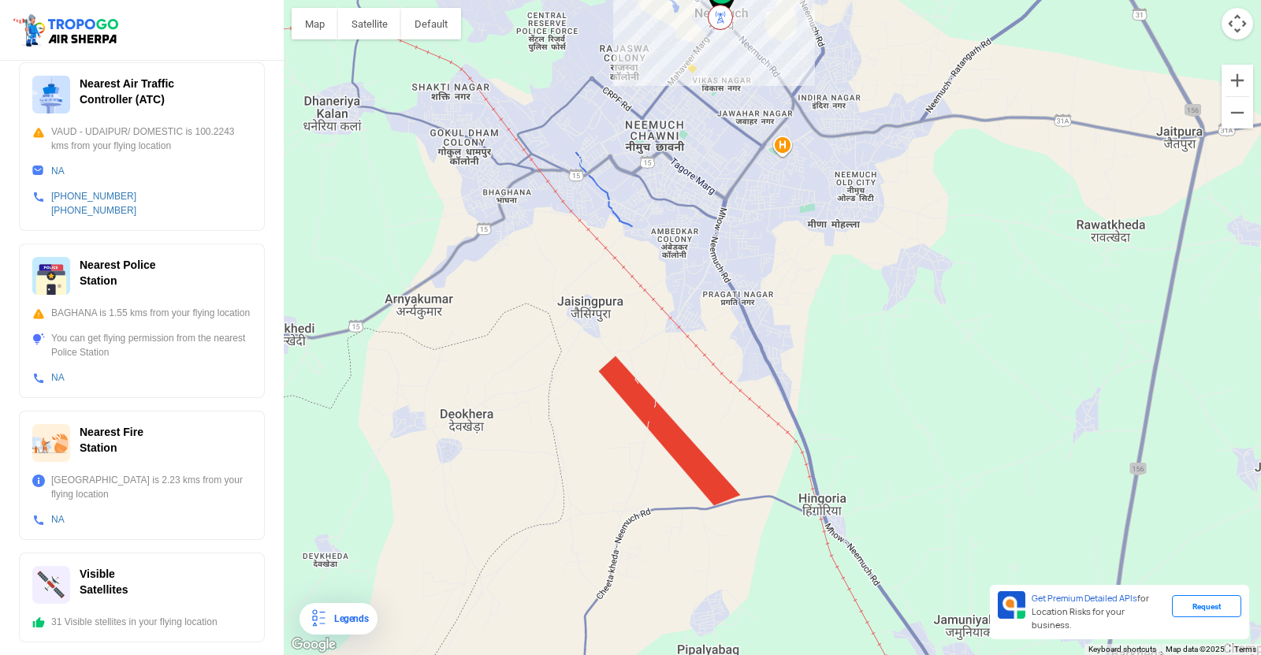
click at [684, 466] on div at bounding box center [773, 327] width 978 height 655
click at [689, 457] on div at bounding box center [773, 327] width 978 height 655
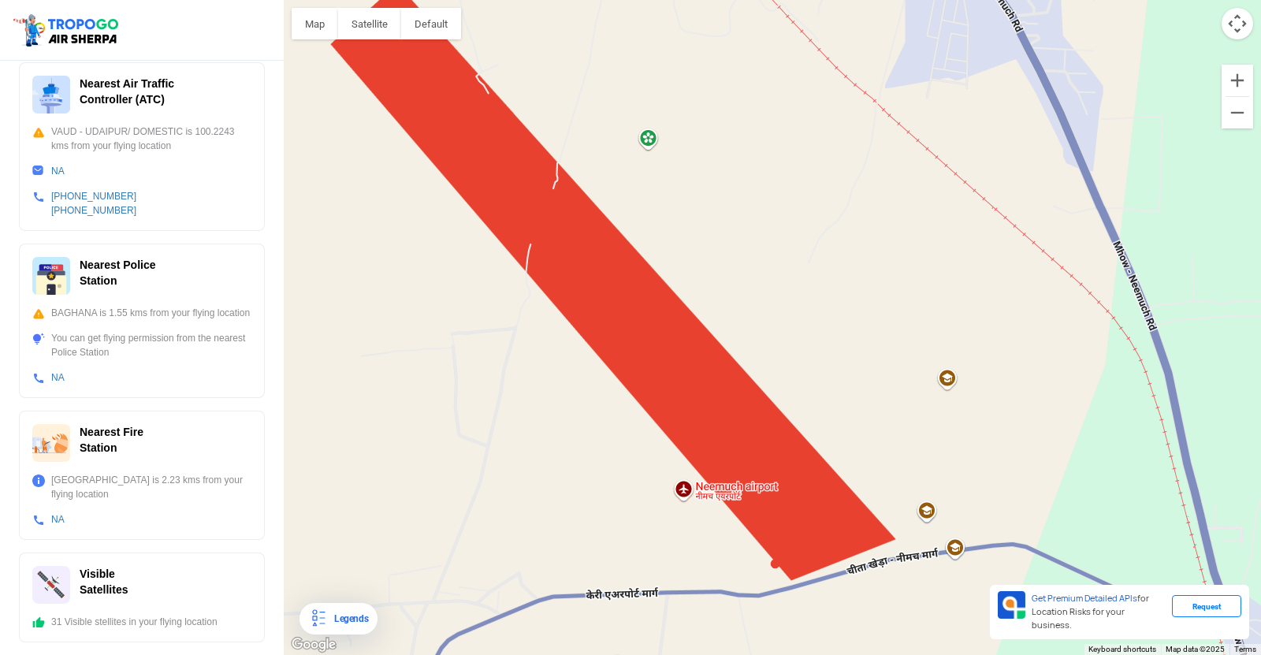
click at [801, 518] on div at bounding box center [773, 327] width 978 height 655
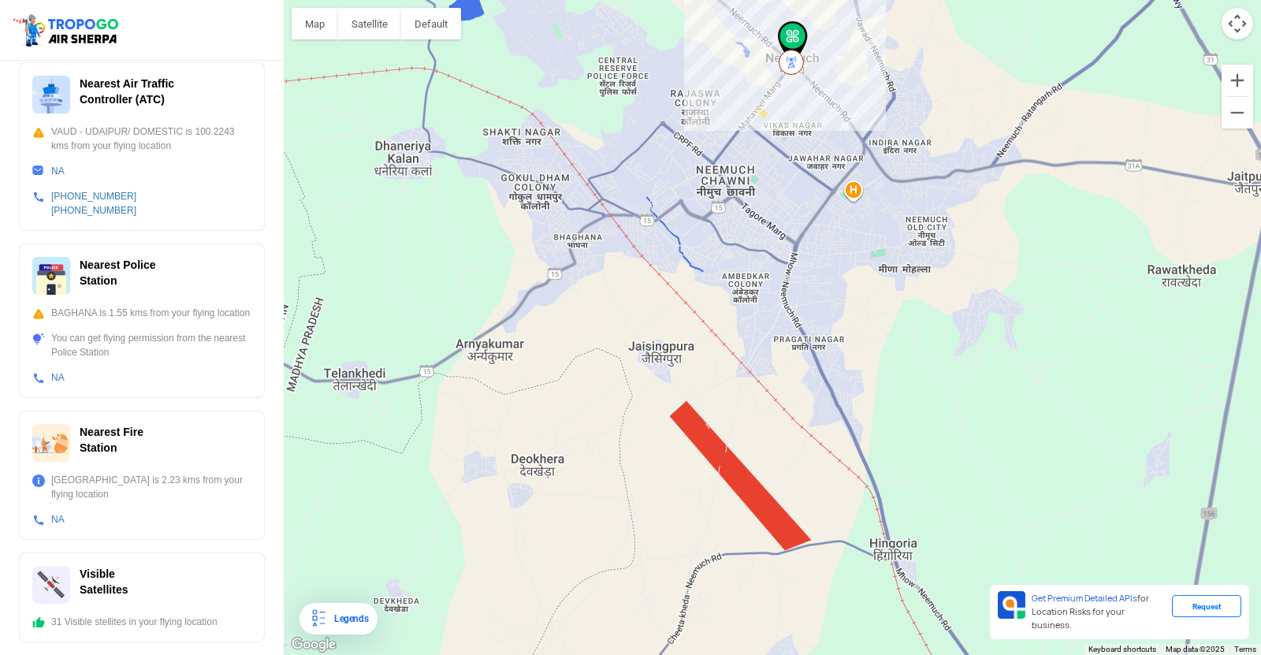
drag, startPoint x: 836, startPoint y: 249, endPoint x: 609, endPoint y: 375, distance: 259.1
click at [639, 382] on div at bounding box center [773, 327] width 978 height 655
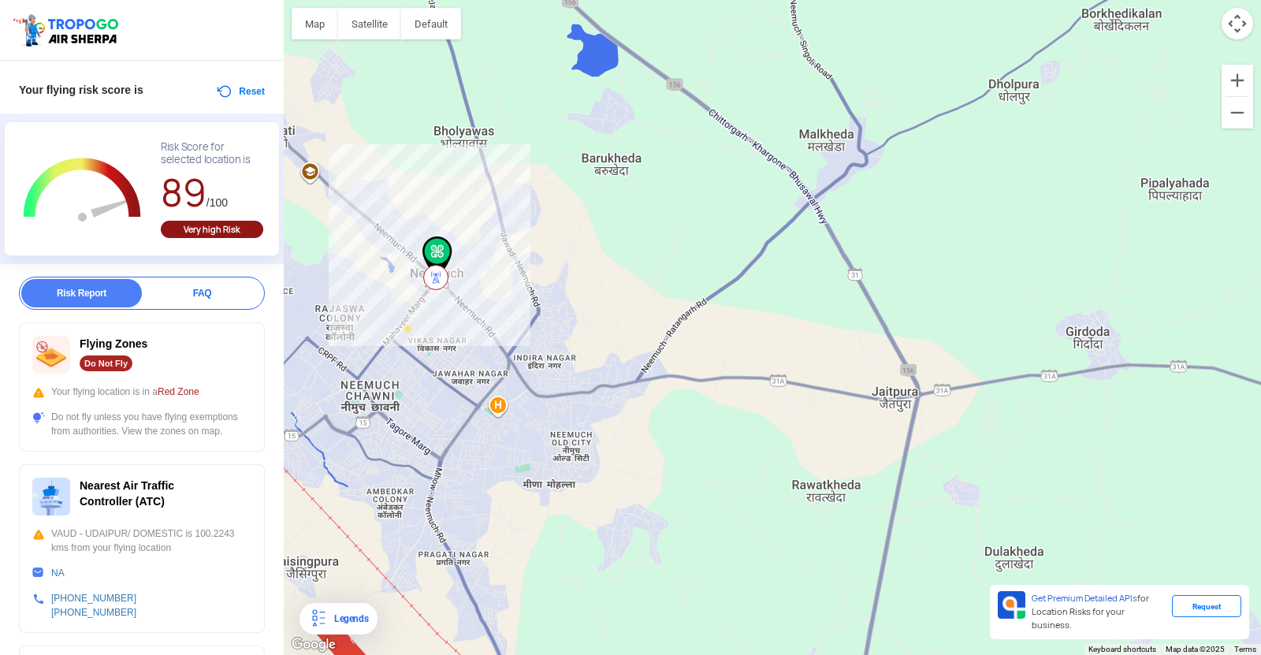
scroll to position [0, 0]
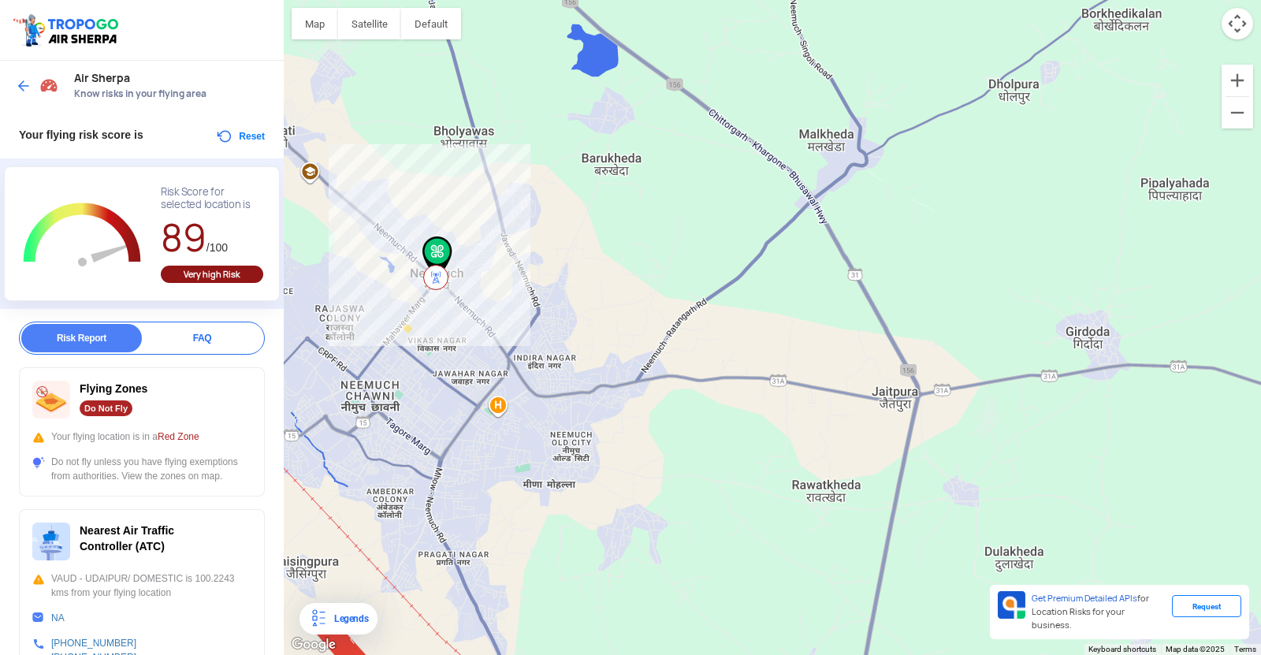
click at [23, 83] on img at bounding box center [24, 86] width 16 height 16
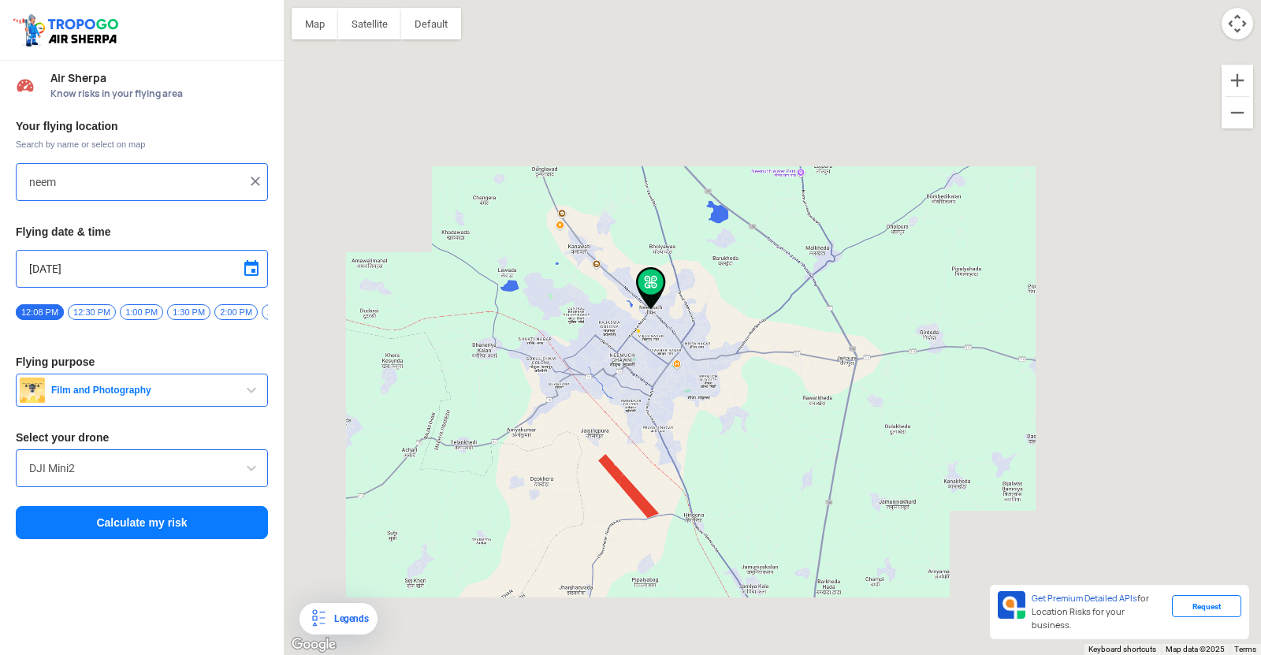
type input "[STREET_ADDRESS][PERSON_NAME]"
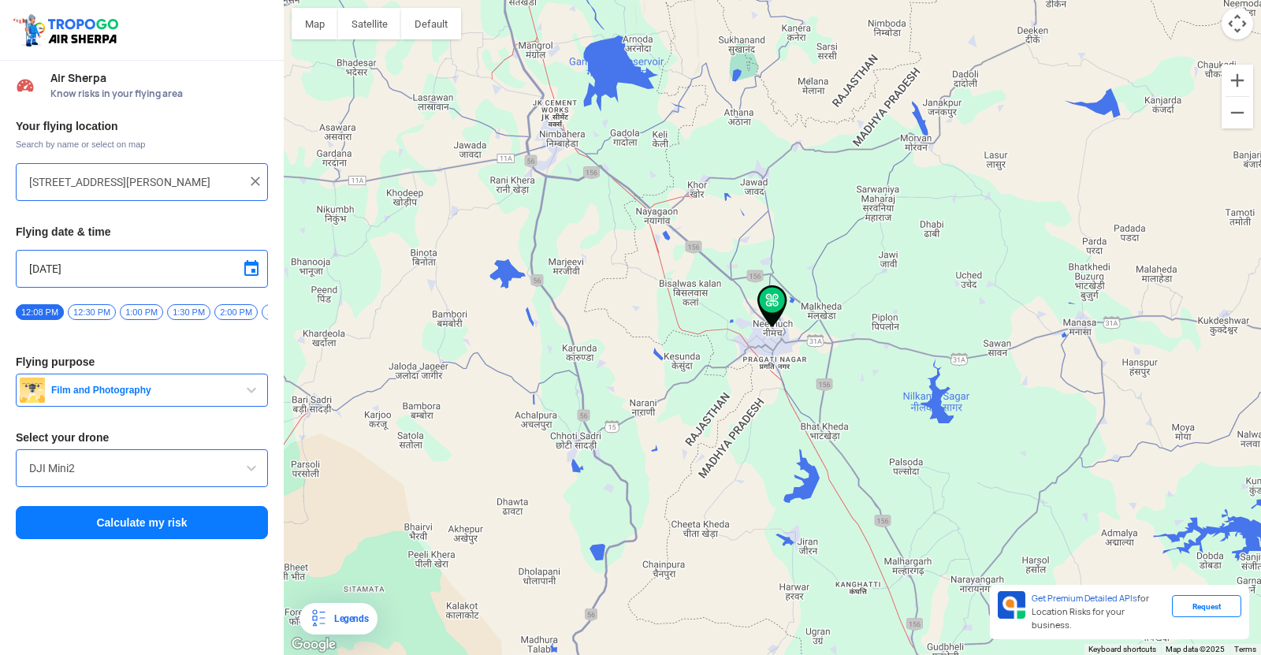
click at [255, 183] on img at bounding box center [256, 181] width 16 height 16
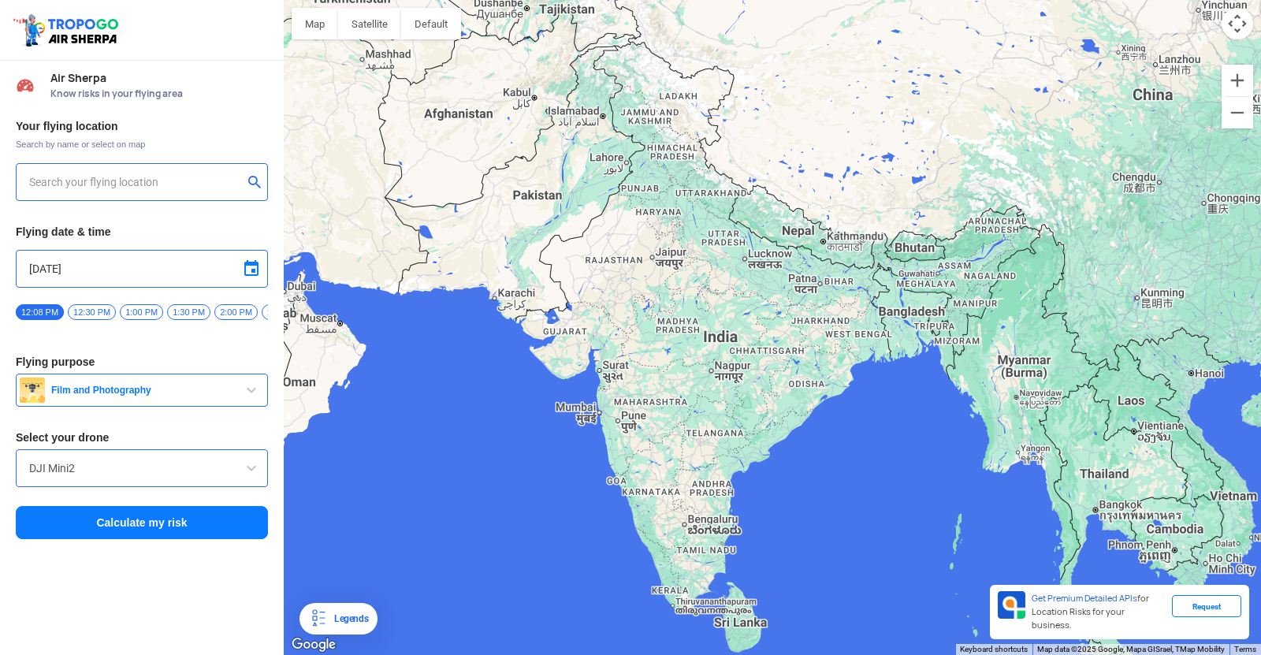
click at [218, 181] on input "text" at bounding box center [136, 182] width 214 height 19
type input "[PERSON_NAME], [GEOGRAPHIC_DATA], [GEOGRAPHIC_DATA], [GEOGRAPHIC_DATA]"
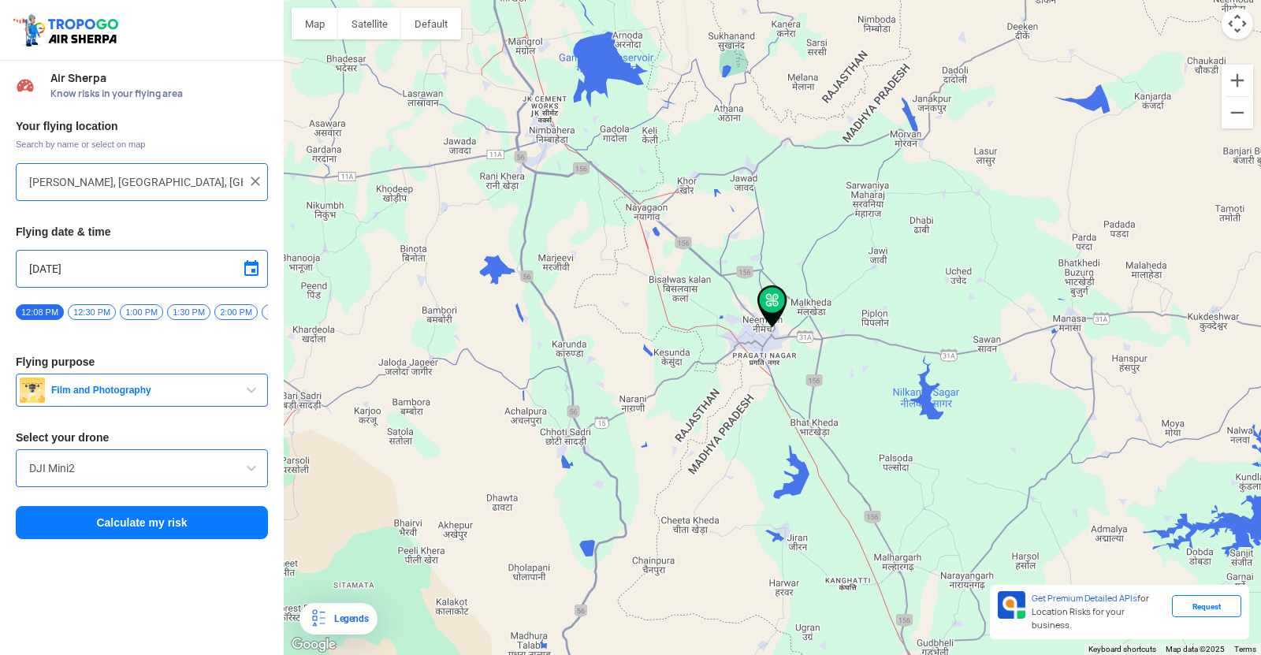
click at [154, 531] on button "Calculate my risk" at bounding box center [142, 522] width 252 height 33
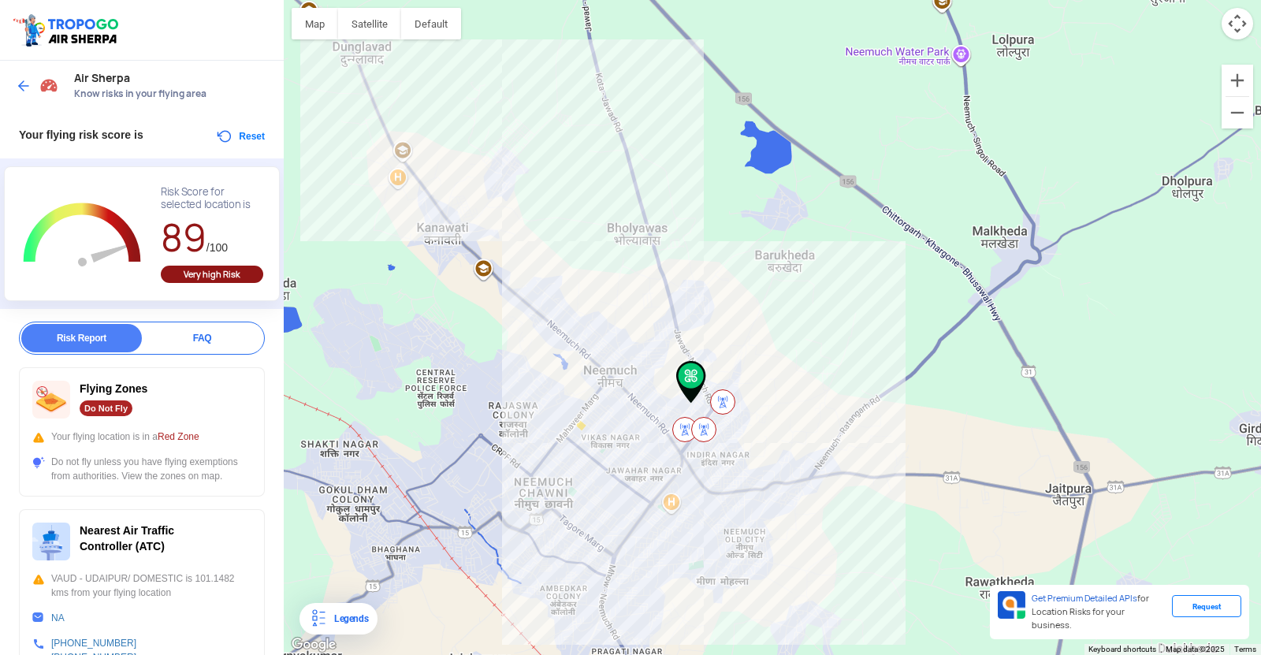
drag, startPoint x: 767, startPoint y: 479, endPoint x: 638, endPoint y: 518, distance: 134.9
click at [638, 518] on div at bounding box center [773, 327] width 978 height 655
click at [767, 445] on div at bounding box center [773, 327] width 978 height 655
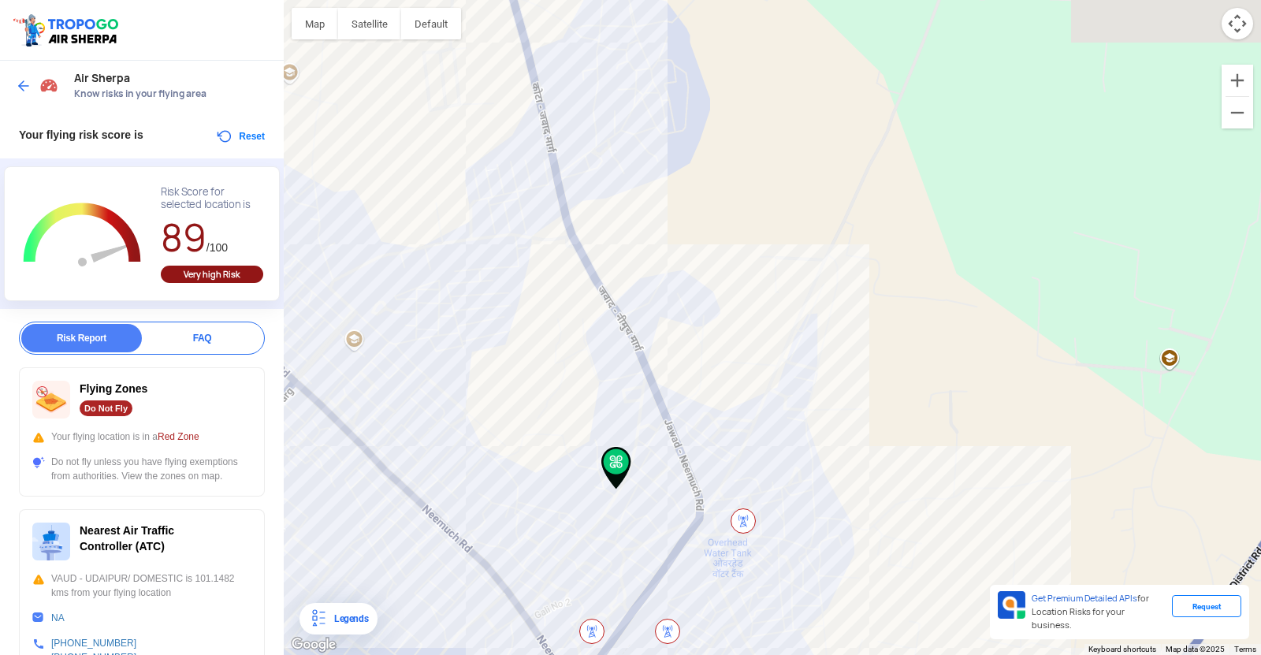
drag, startPoint x: 706, startPoint y: 408, endPoint x: 762, endPoint y: 553, distance: 154.8
click at [762, 553] on div at bounding box center [773, 327] width 978 height 655
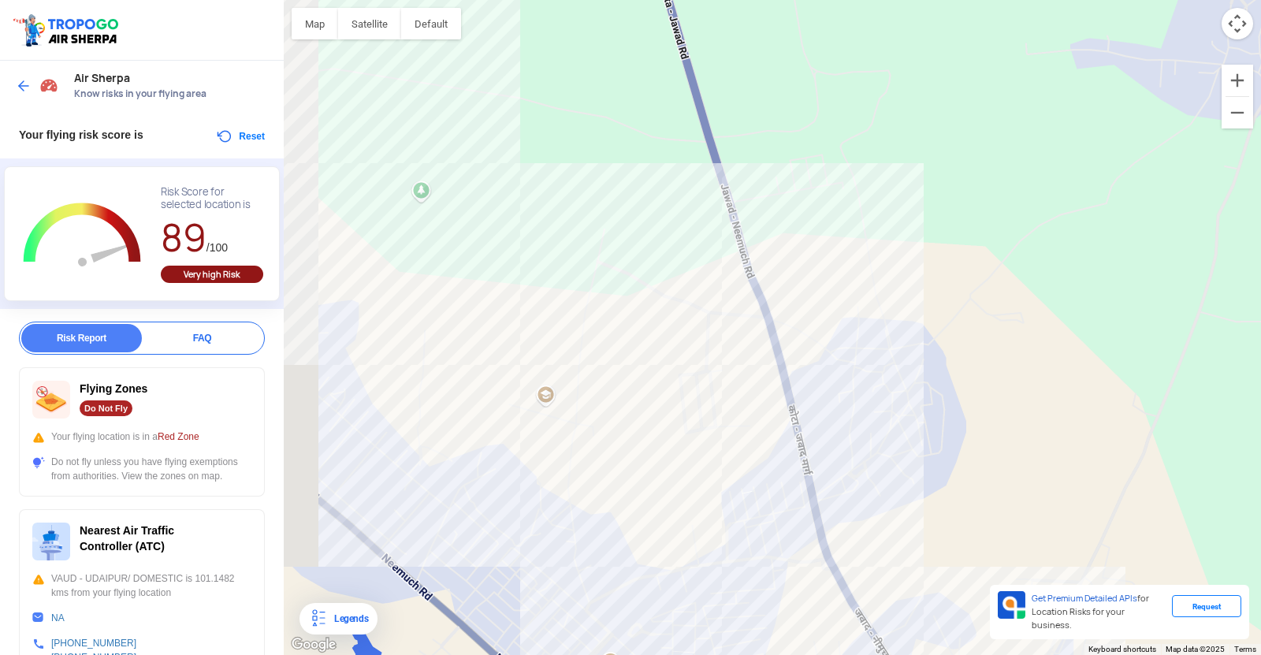
drag, startPoint x: 490, startPoint y: 326, endPoint x: 736, endPoint y: 619, distance: 381.7
click at [736, 622] on div at bounding box center [773, 327] width 978 height 655
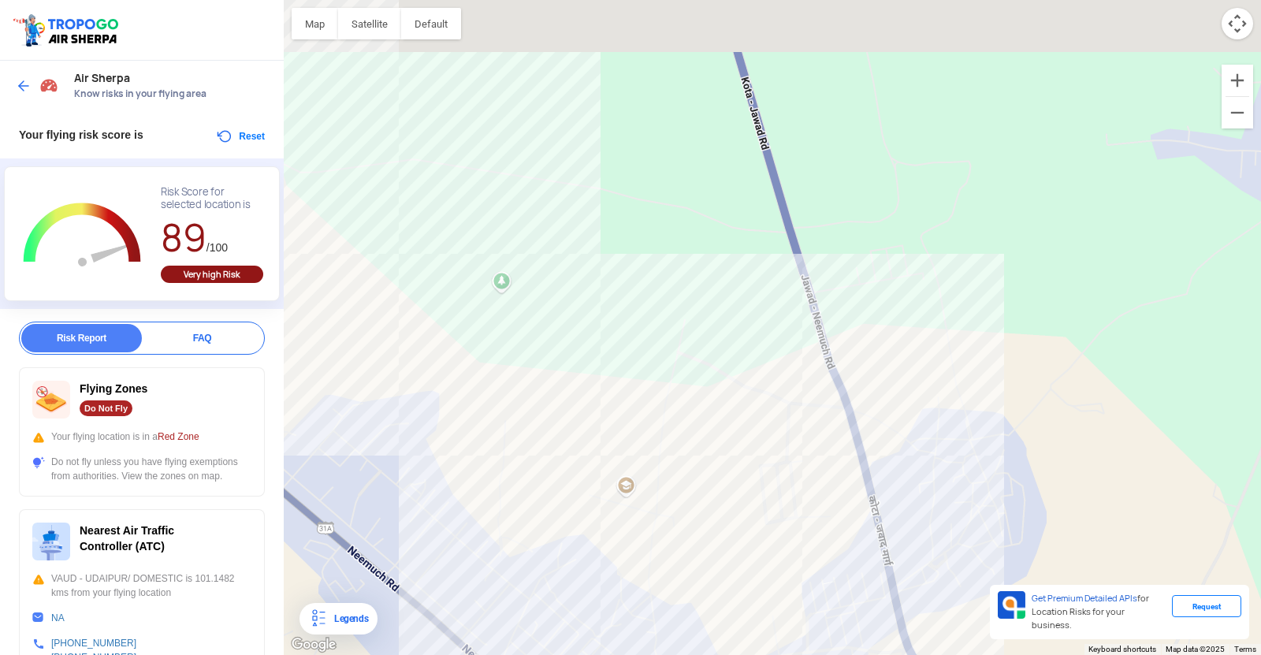
drag, startPoint x: 592, startPoint y: 371, endPoint x: 783, endPoint y: 692, distance: 374.0
click at [783, 643] on html "Location Risk Score Air Sherpa Know risks in your flying area Your flying risk …" at bounding box center [630, 327] width 1261 height 655
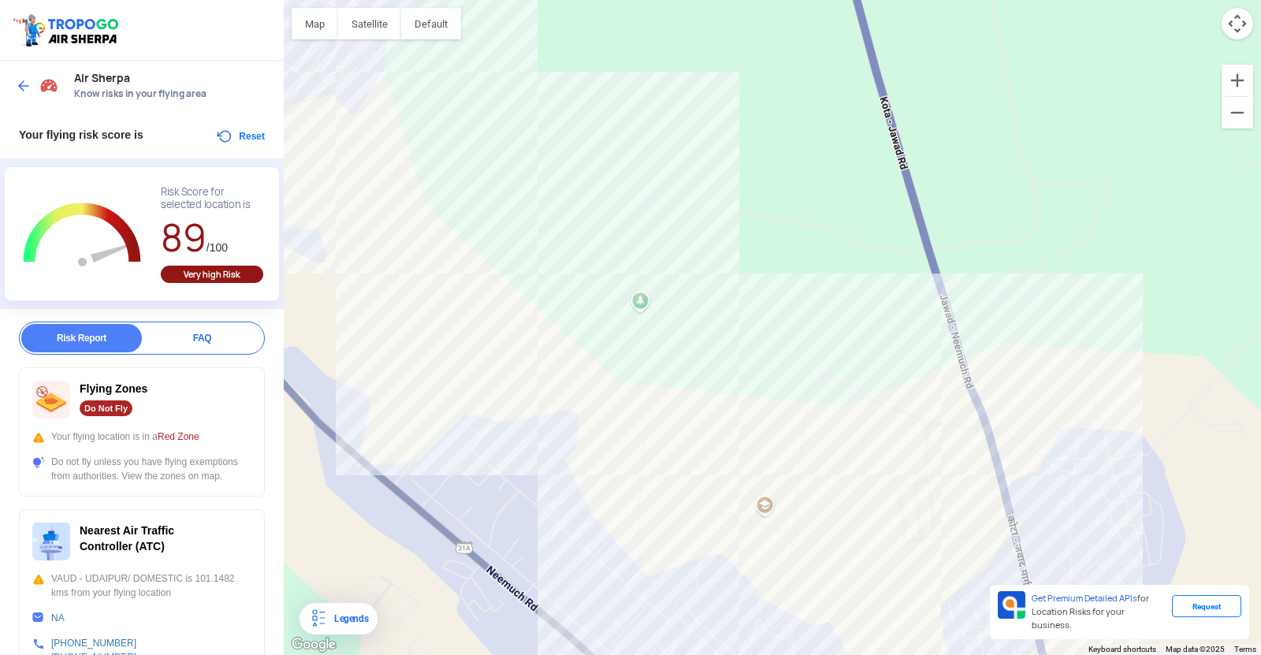
drag, startPoint x: 616, startPoint y: 497, endPoint x: 529, endPoint y: 210, distance: 299.0
click at [534, 203] on div at bounding box center [773, 327] width 978 height 655
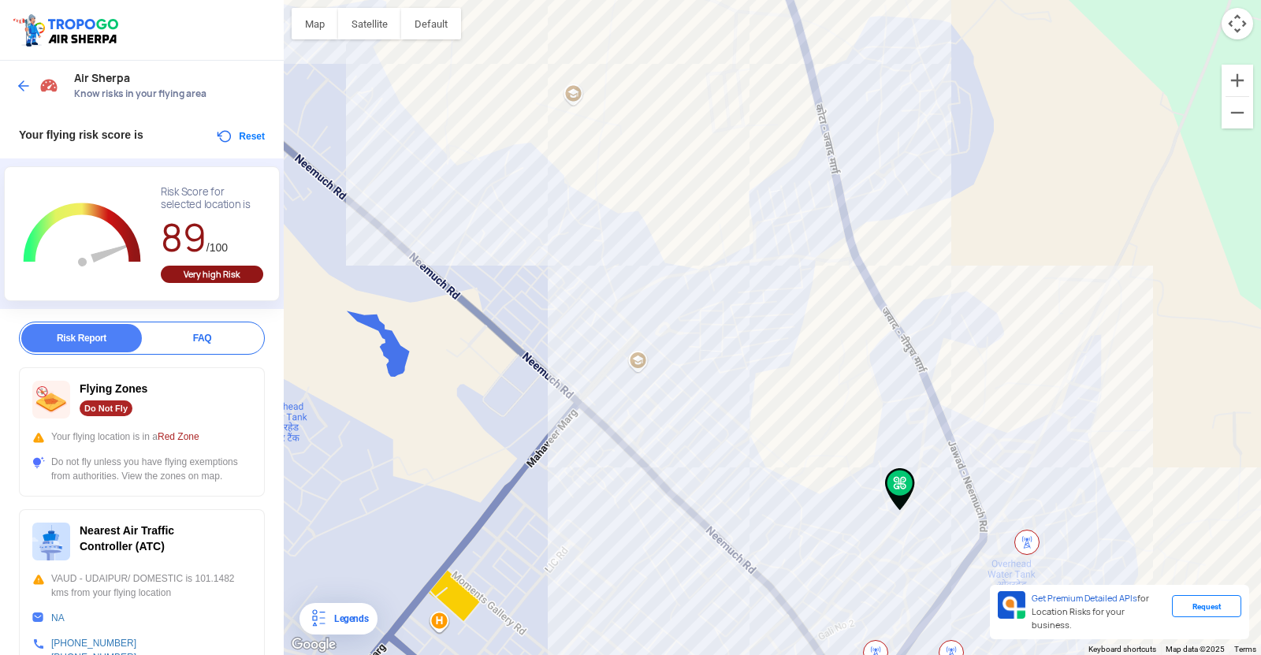
drag, startPoint x: 695, startPoint y: 488, endPoint x: 609, endPoint y: 429, distance: 104.3
click at [623, 440] on div at bounding box center [773, 327] width 978 height 655
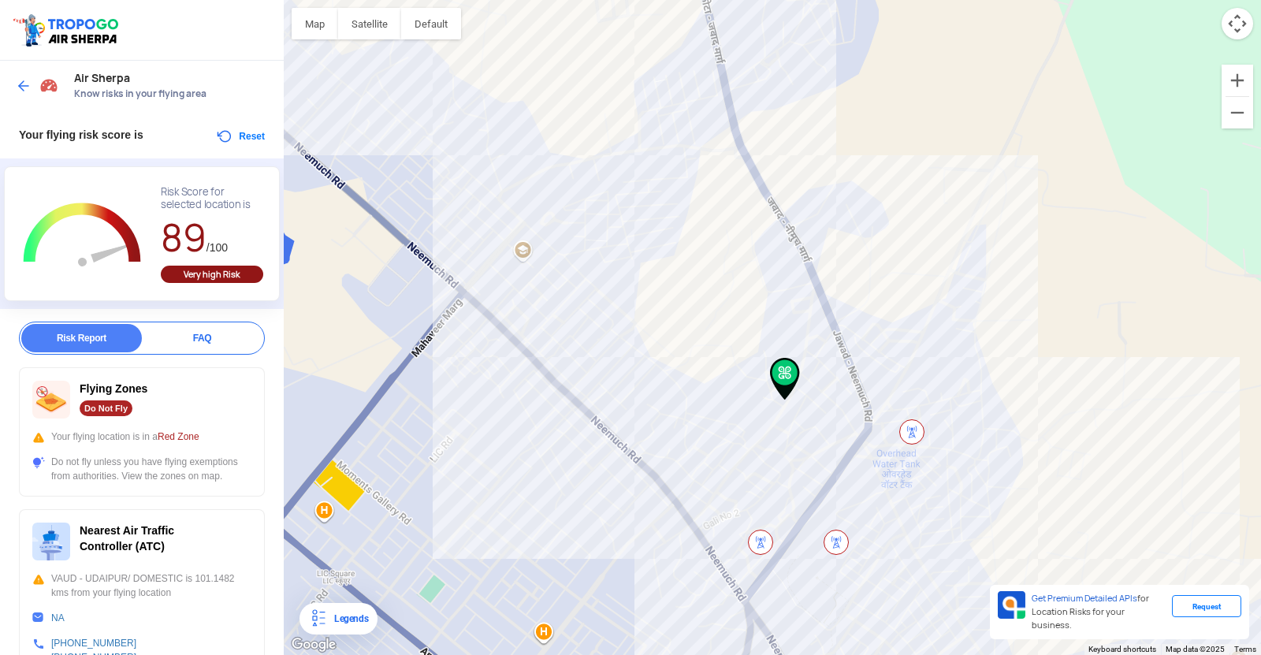
drag, startPoint x: 823, startPoint y: 615, endPoint x: 762, endPoint y: 535, distance: 101.2
click at [764, 539] on img at bounding box center [760, 542] width 25 height 25
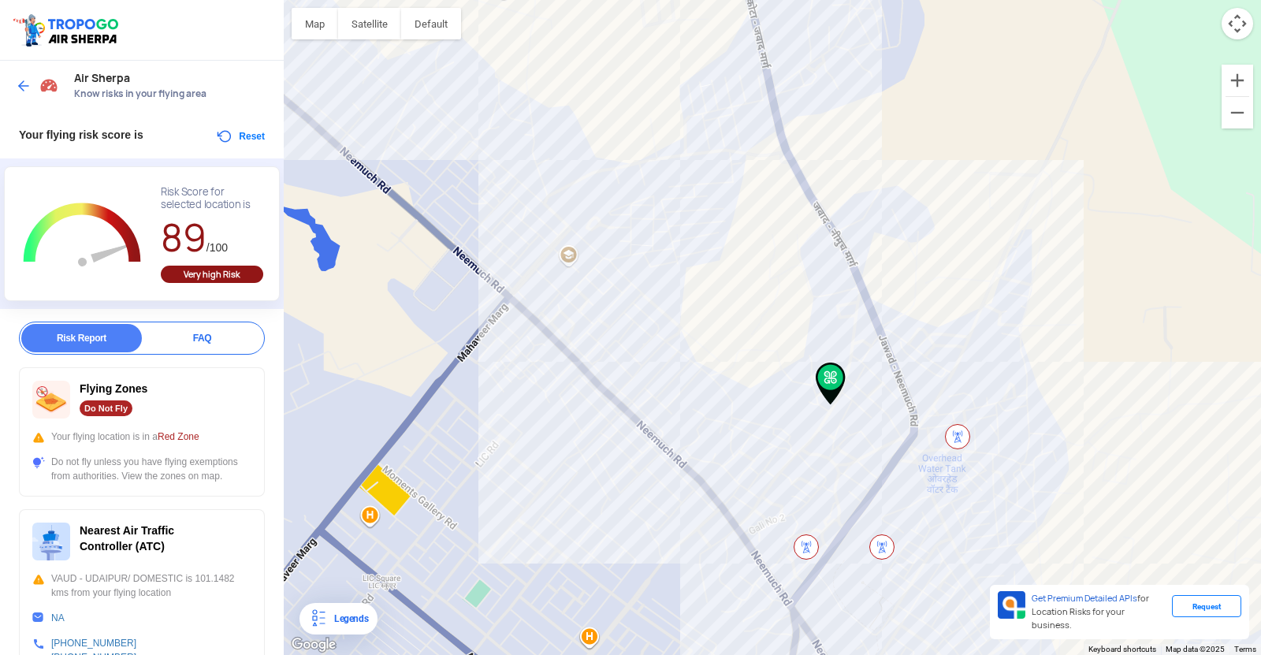
click at [193, 340] on div "FAQ" at bounding box center [202, 338] width 121 height 28
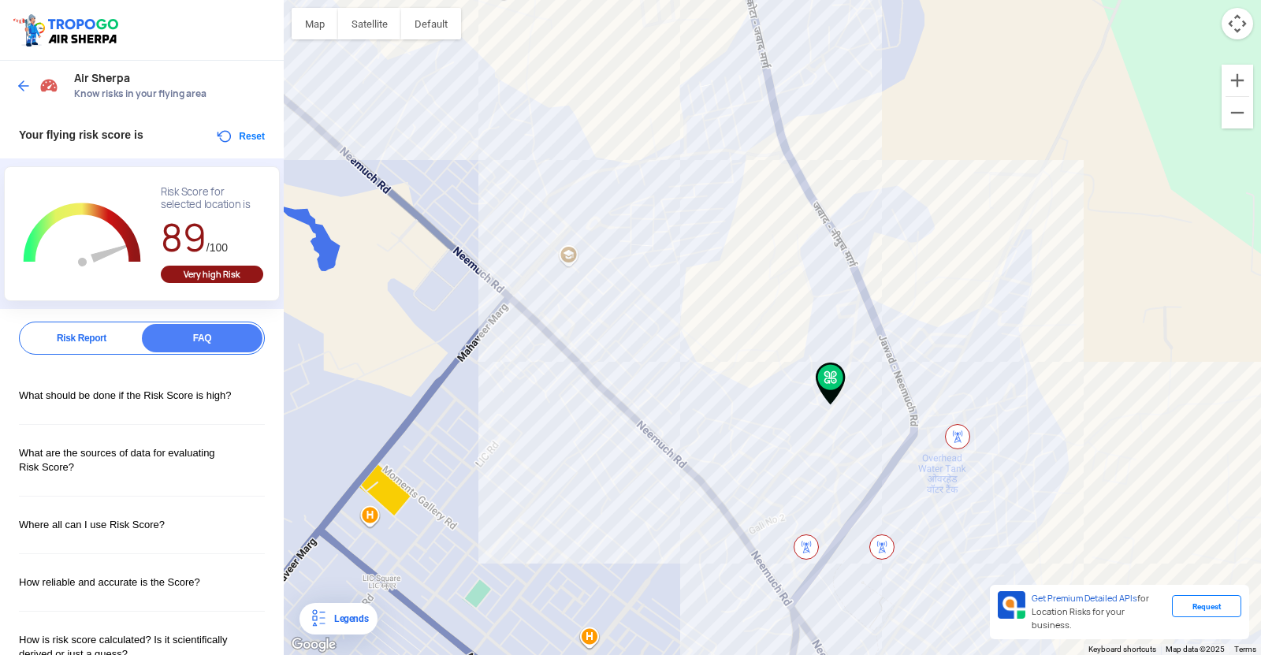
scroll to position [41, 0]
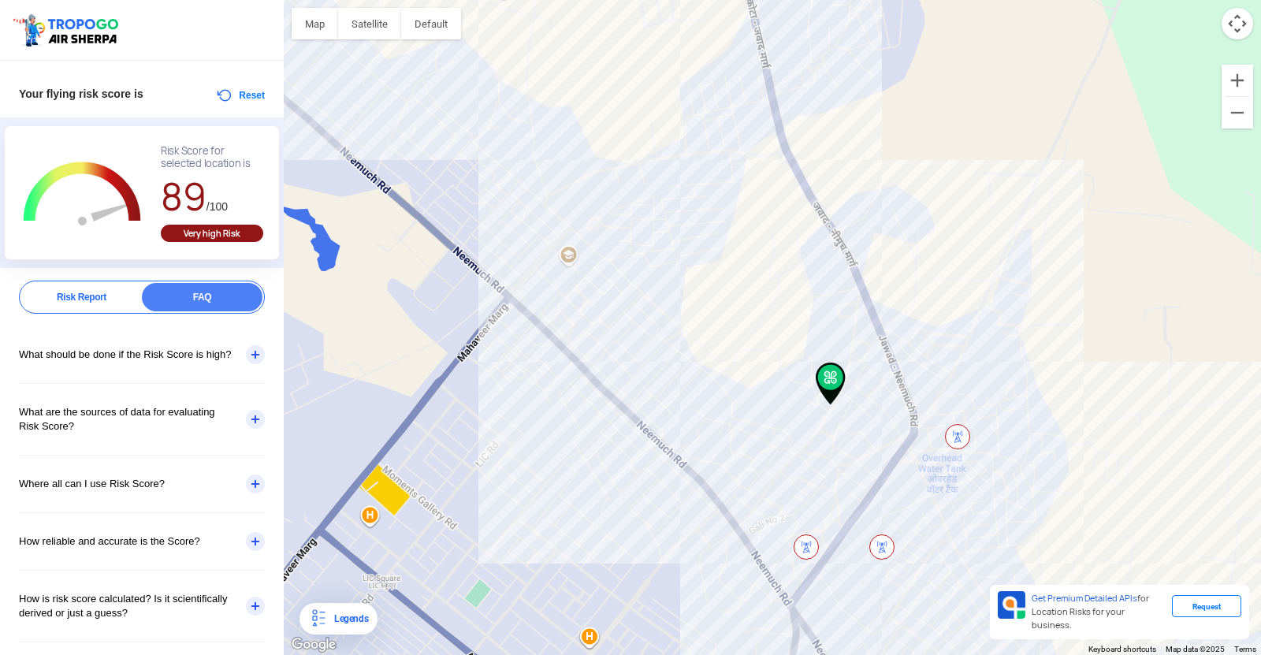
click at [246, 359] on div "What should be done if the Risk Score is high?" at bounding box center [142, 354] width 246 height 57
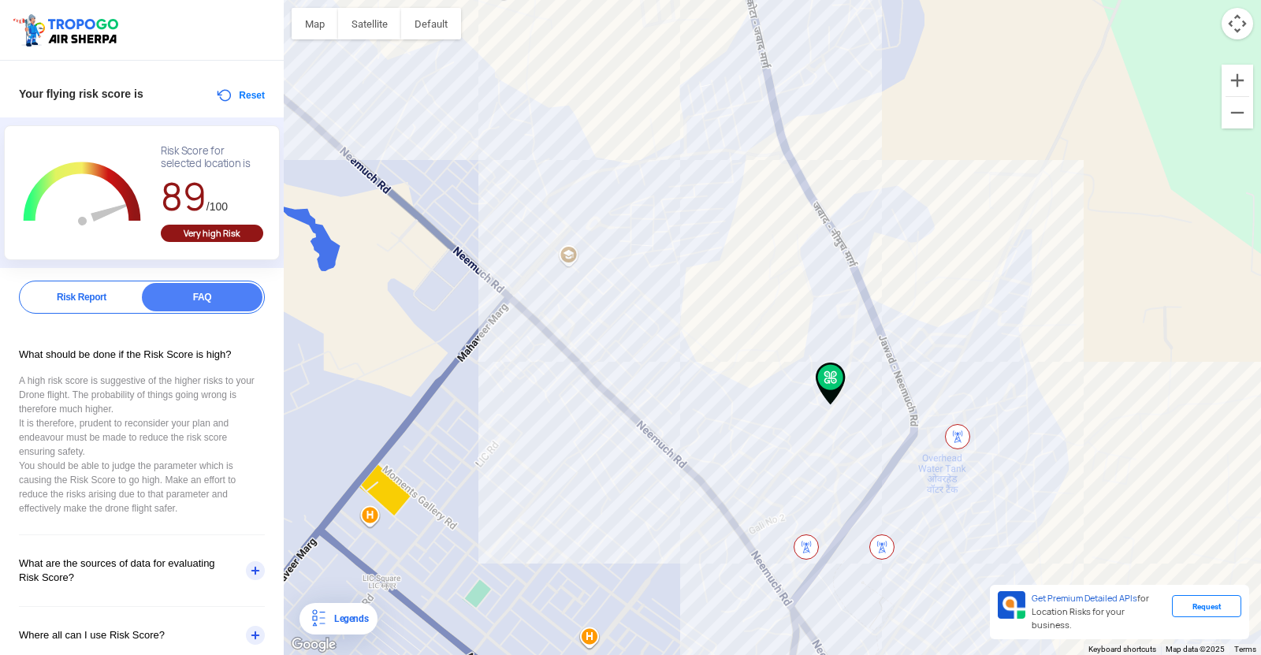
click at [102, 315] on div "Report FAQ Risk Report FAQ What should be done if the Risk Score is high? A hig…" at bounding box center [142, 544] width 284 height 526
click at [96, 290] on div "Risk Report" at bounding box center [81, 297] width 121 height 28
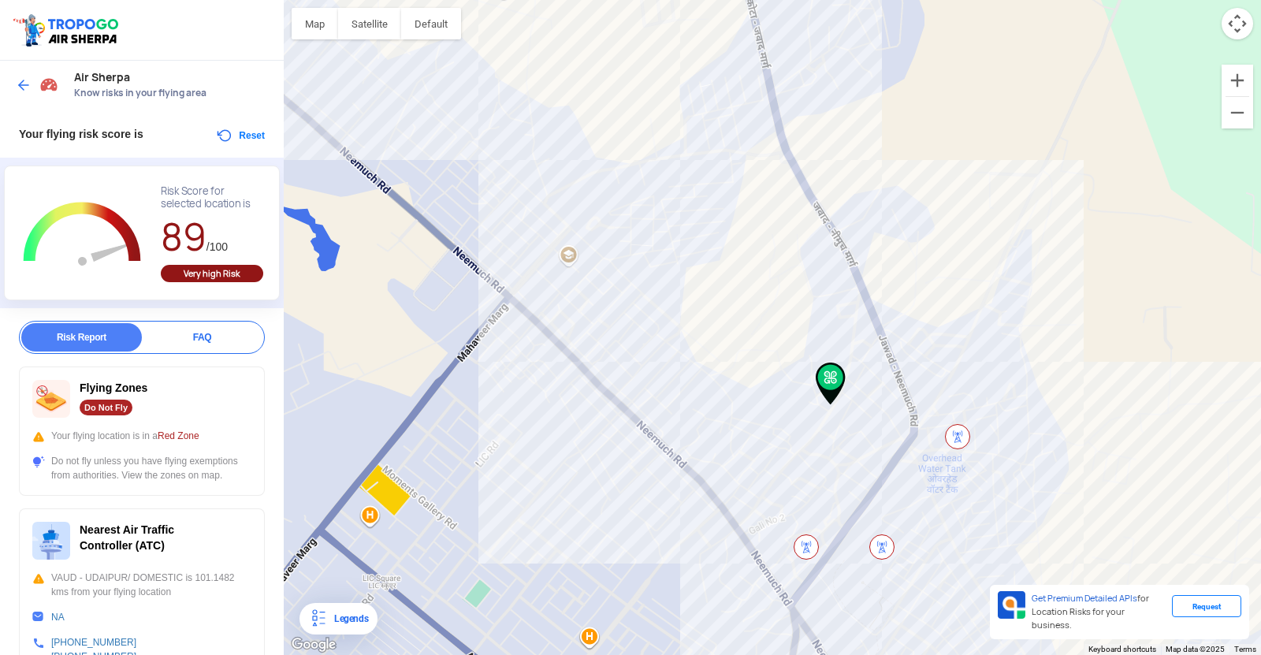
scroll to position [0, 0]
click at [13, 84] on div "Air Sherpa Know risks in your flying area" at bounding box center [142, 86] width 284 height 50
